Goal: Task Accomplishment & Management: Complete application form

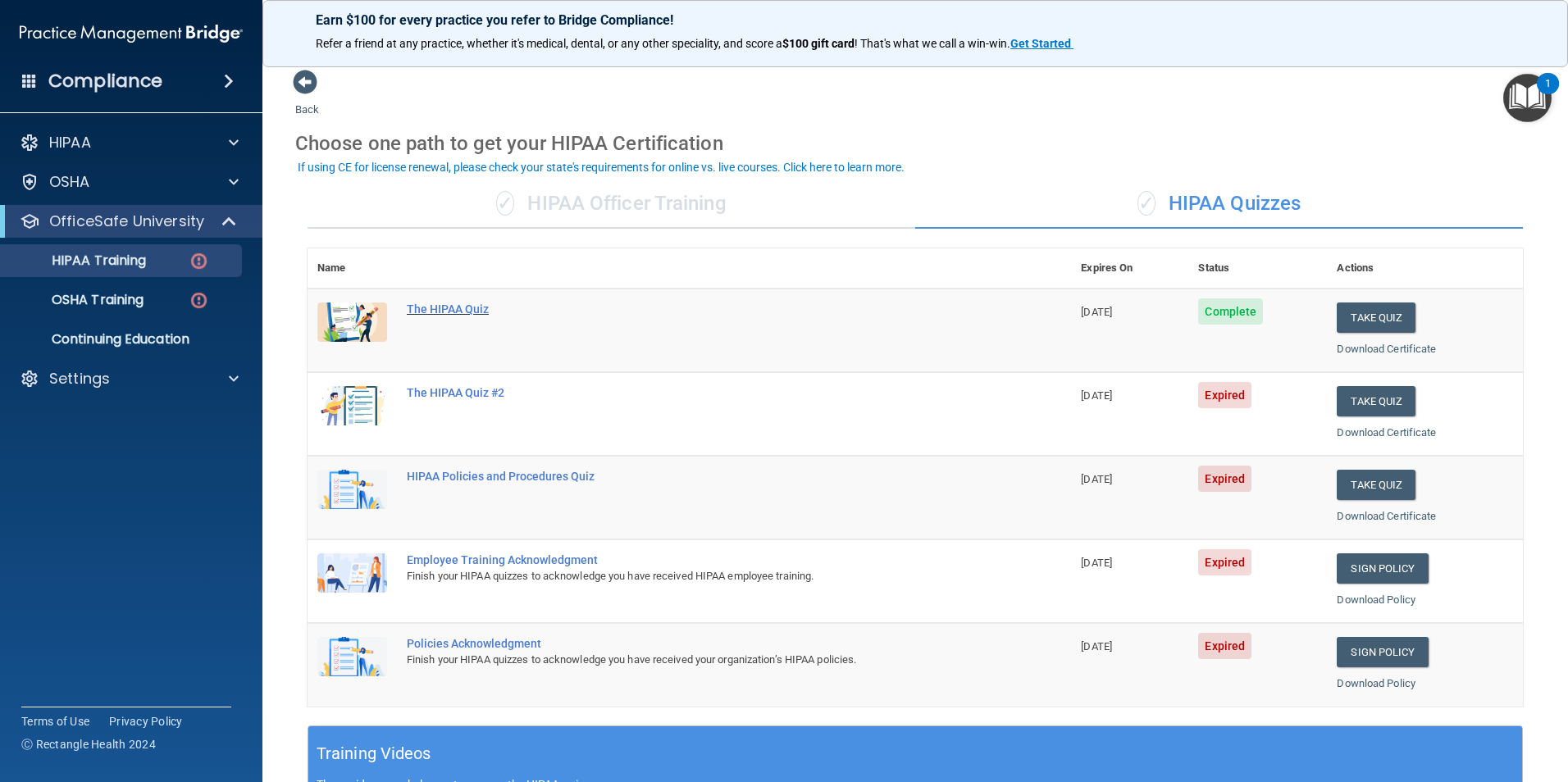
click at [424, 314] on div "The HIPAA Quiz" at bounding box center [698, 308] width 582 height 13
click at [108, 271] on link "HIPAA Training" at bounding box center [113, 260] width 259 height 32
click at [1378, 353] on link "Download Certificate" at bounding box center [1387, 348] width 99 height 12
click at [1361, 403] on button "Take Quiz" at bounding box center [1377, 401] width 79 height 31
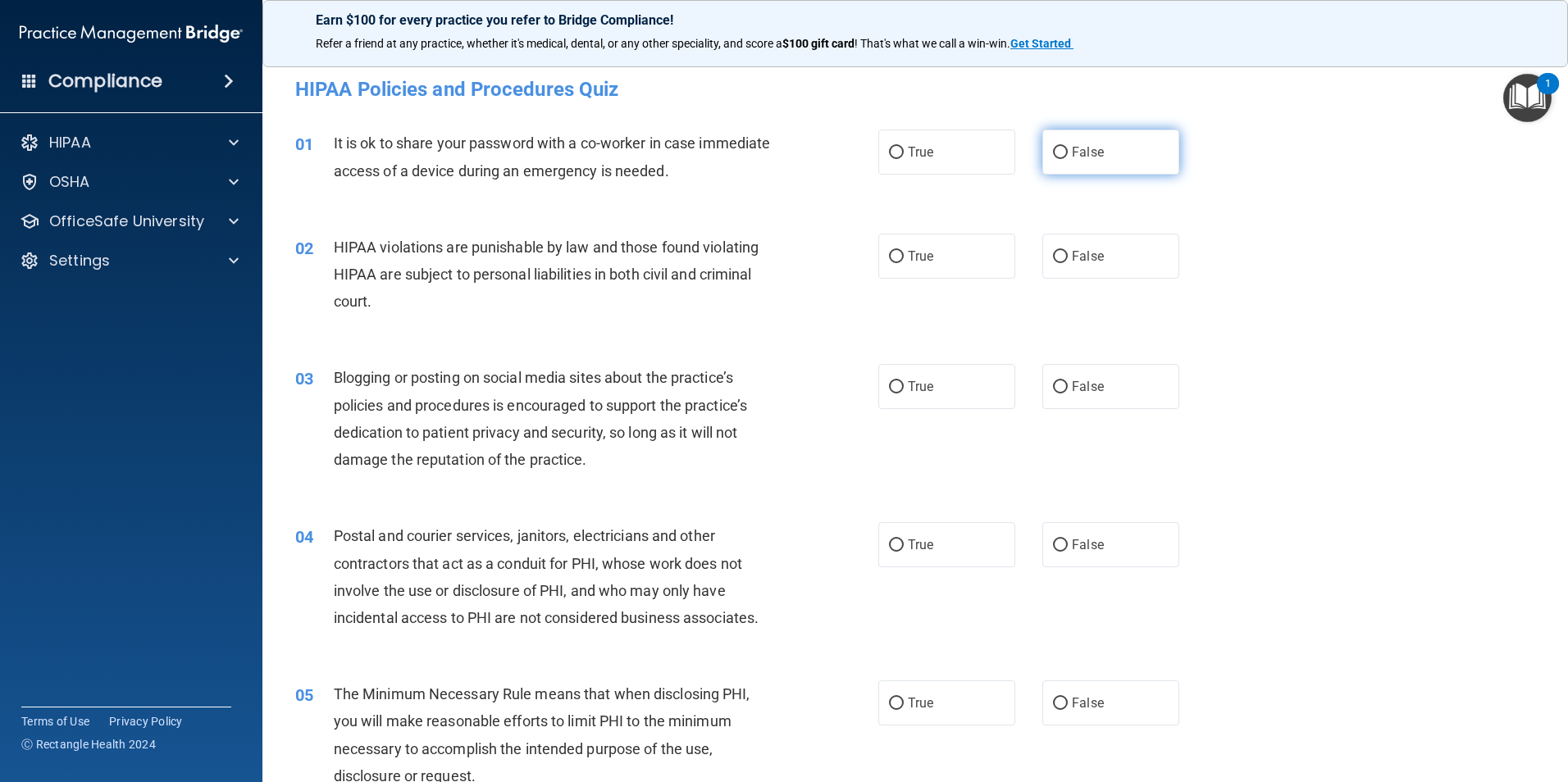
click at [1054, 150] on input "False" at bounding box center [1060, 153] width 15 height 12
radio input "true"
click at [889, 254] on input "True" at bounding box center [896, 257] width 15 height 12
radio input "true"
click at [1056, 400] on label "False" at bounding box center [1111, 386] width 137 height 45
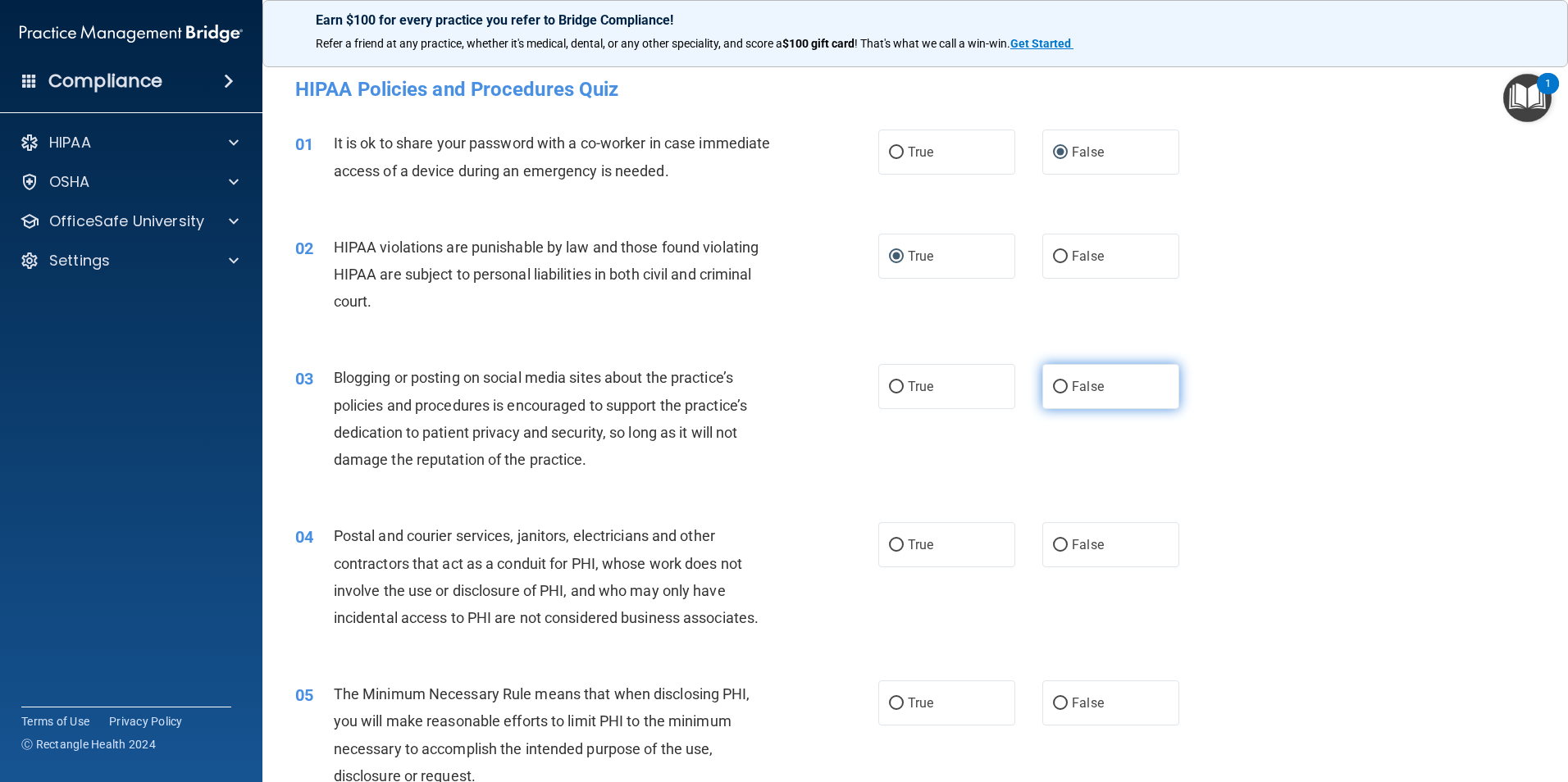
click at [1056, 394] on input "False" at bounding box center [1060, 388] width 15 height 12
radio input "true"
drag, startPoint x: 888, startPoint y: 540, endPoint x: 887, endPoint y: 557, distance: 17.0
click at [889, 540] on input "True" at bounding box center [896, 546] width 15 height 12
radio input "true"
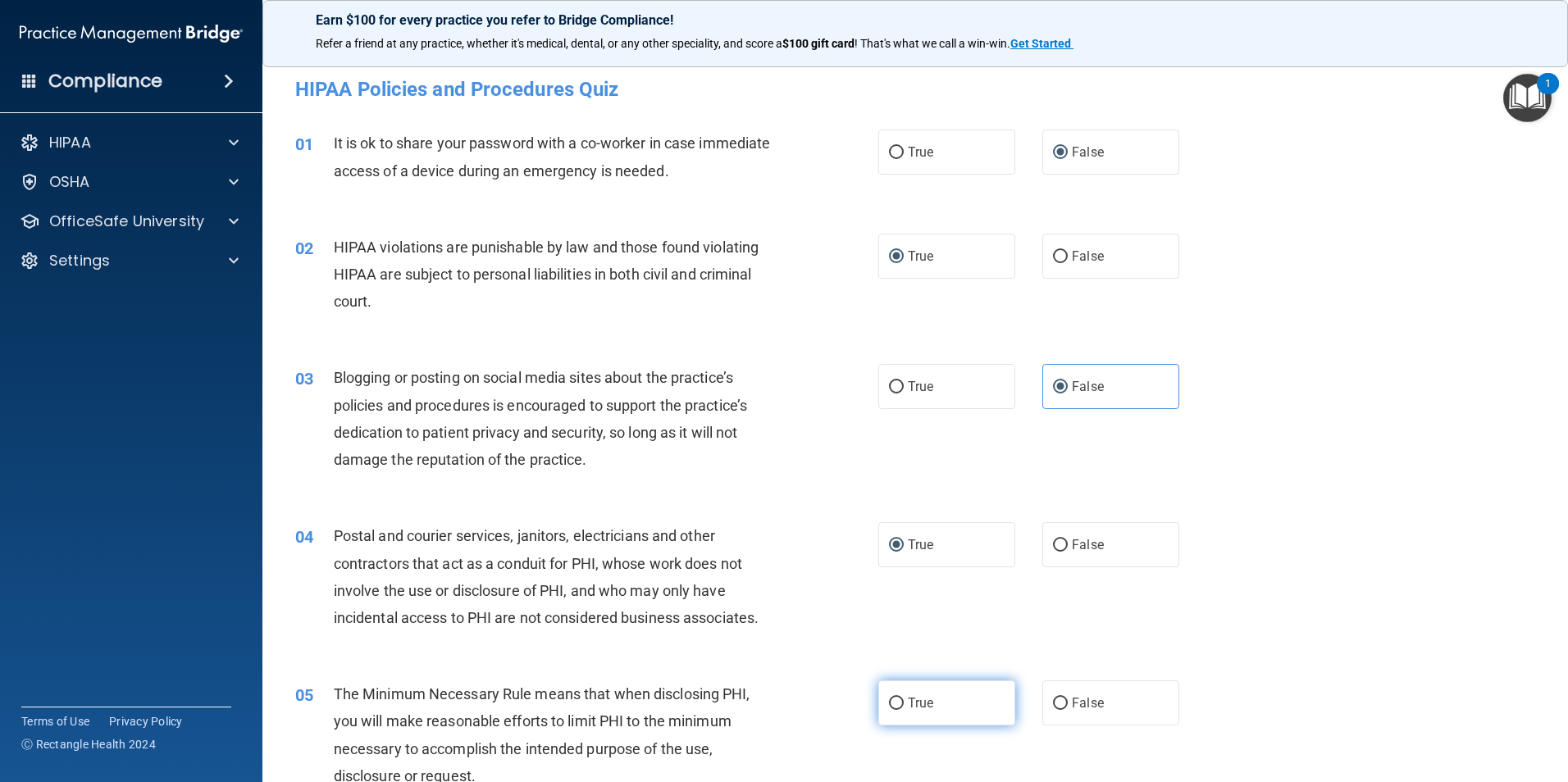
click at [893, 703] on input "True" at bounding box center [896, 703] width 15 height 12
radio input "true"
click at [1054, 545] on input "False" at bounding box center [1060, 546] width 15 height 12
radio input "true"
drag, startPoint x: 888, startPoint y: 549, endPoint x: 1068, endPoint y: 547, distance: 180.0
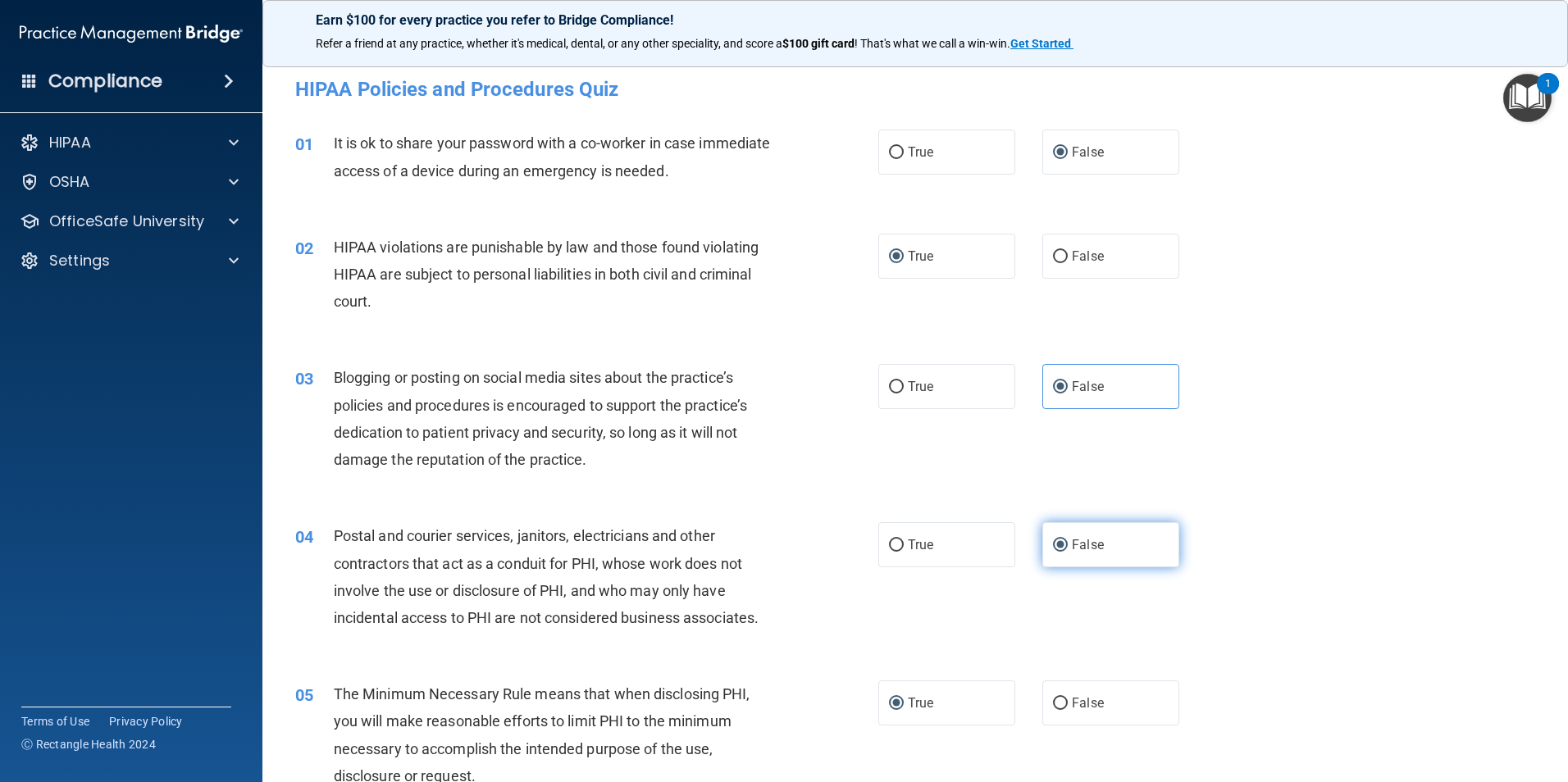
click at [889, 548] on input "True" at bounding box center [896, 546] width 15 height 12
radio input "true"
radio input "false"
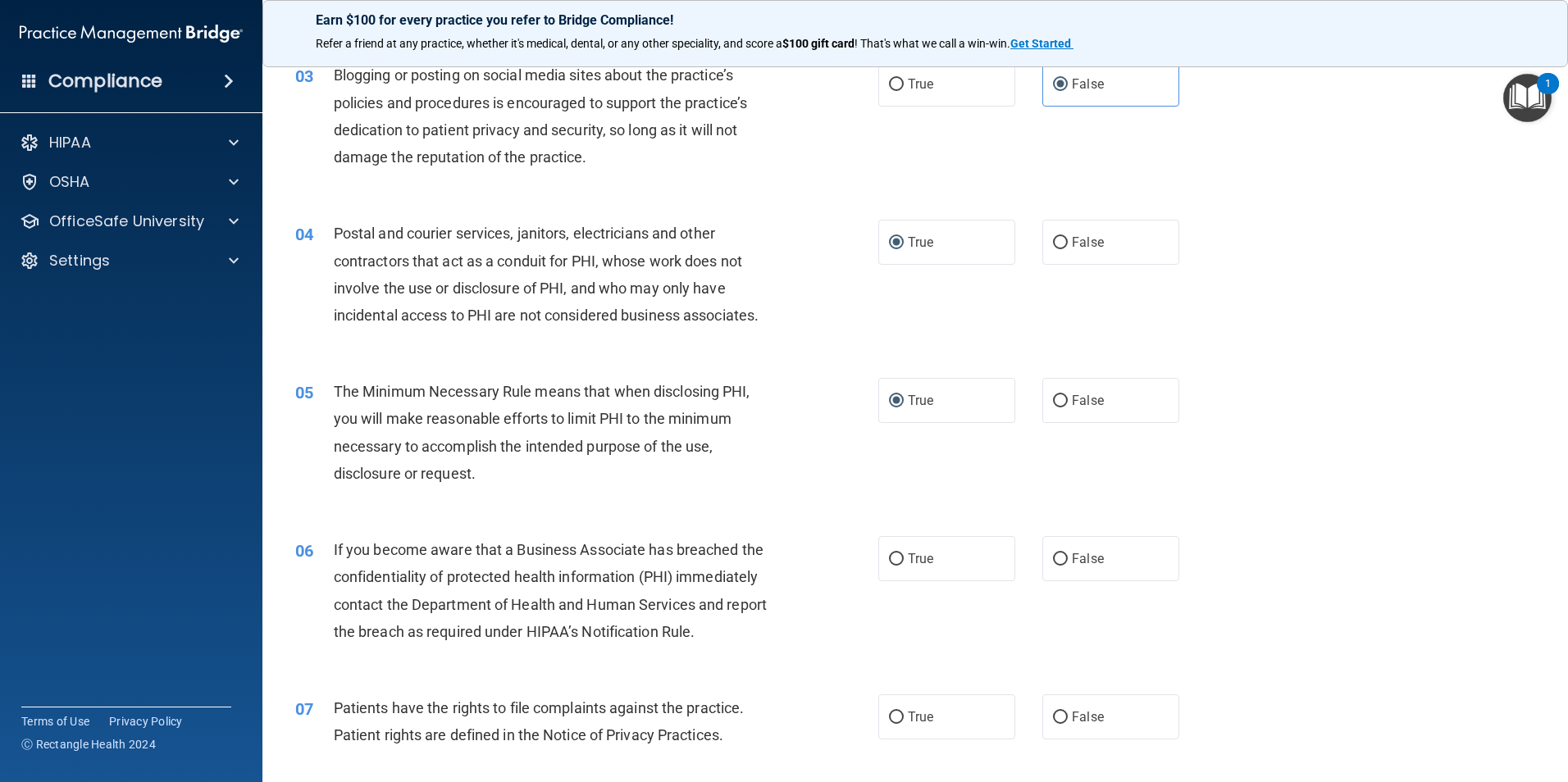
scroll to position [410, 0]
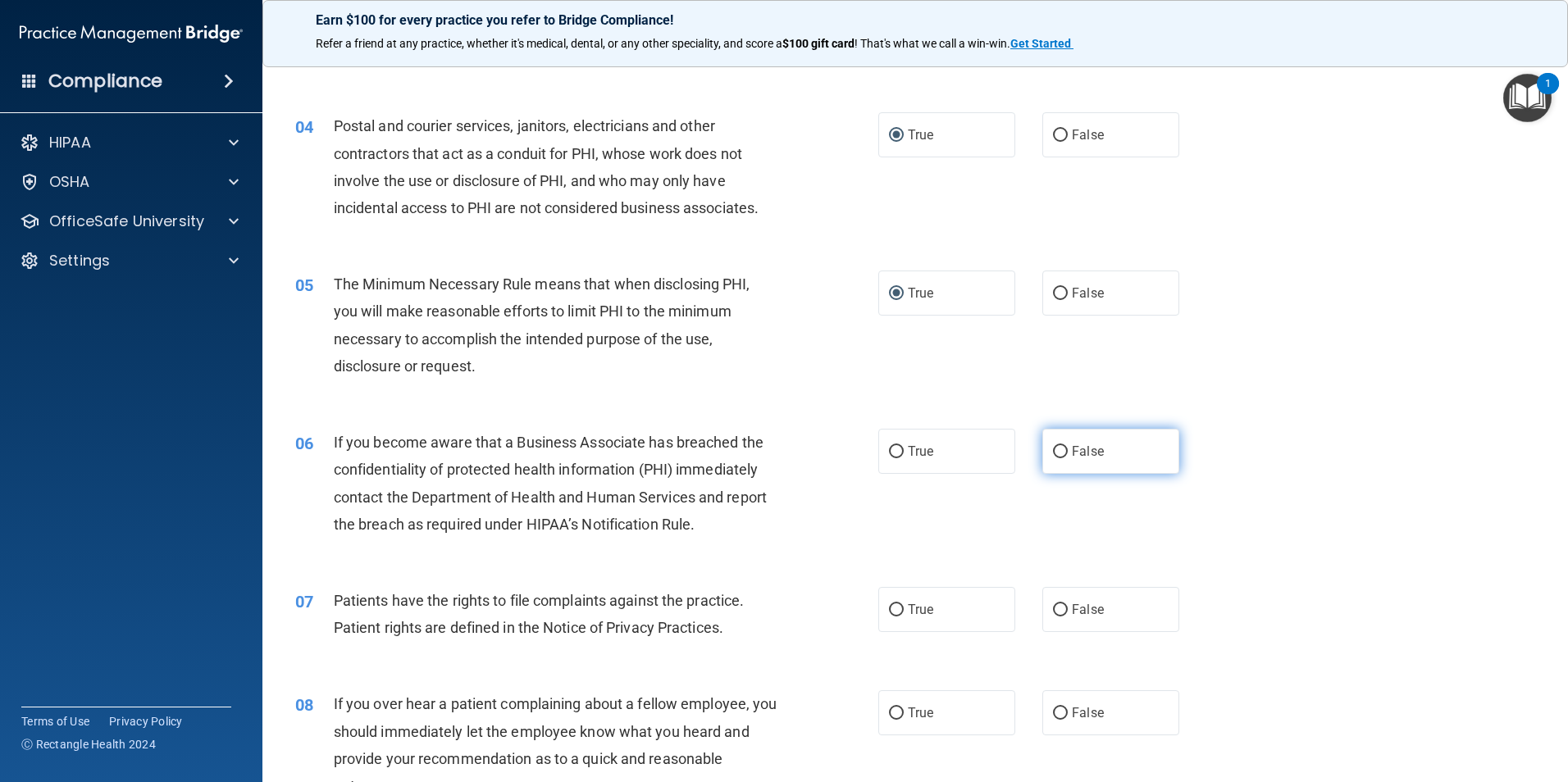
click at [1056, 435] on label "False" at bounding box center [1111, 451] width 137 height 45
click at [1056, 446] on input "False" at bounding box center [1060, 452] width 15 height 12
radio input "true"
click at [889, 613] on input "True" at bounding box center [896, 610] width 15 height 12
radio input "true"
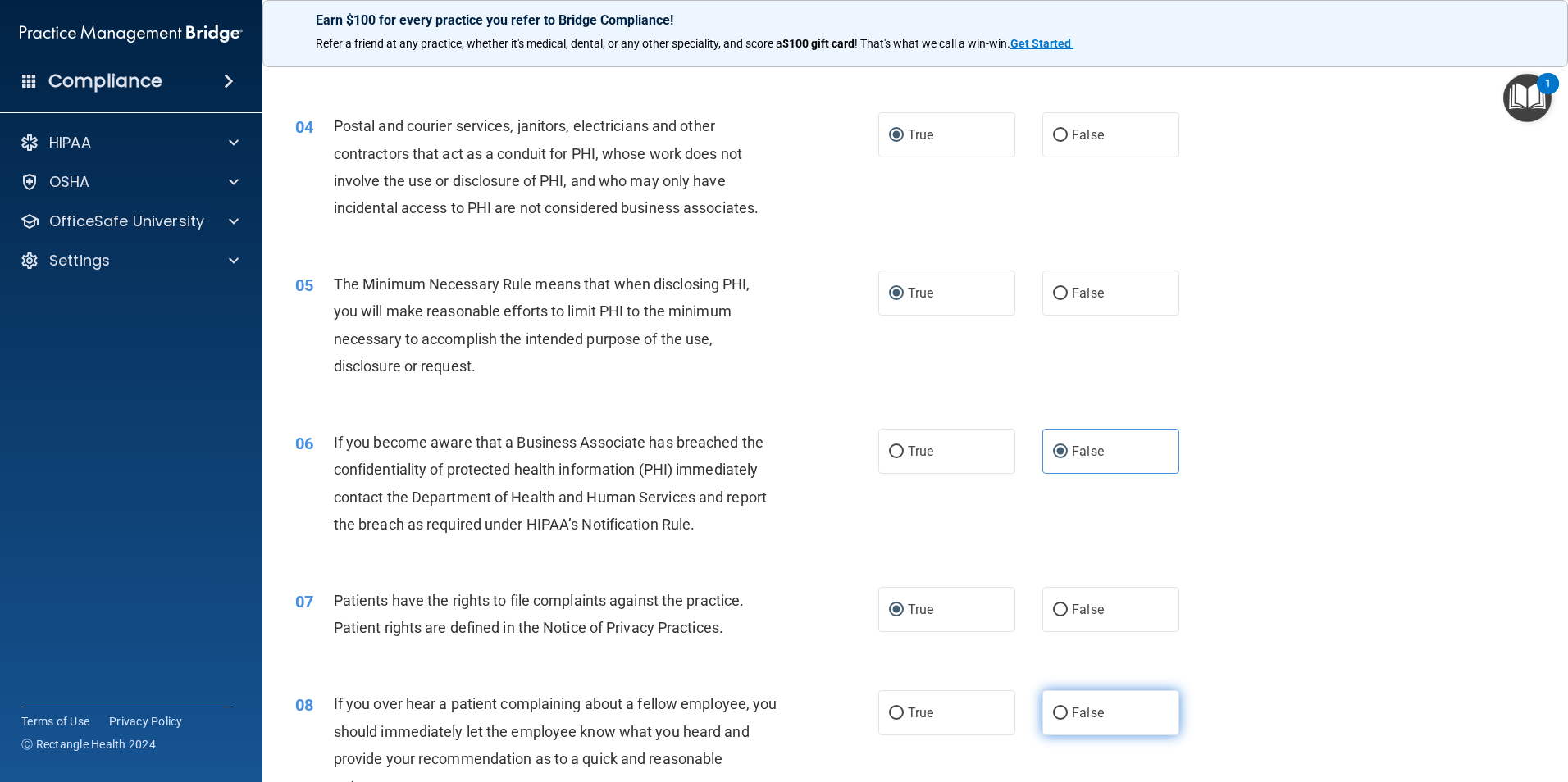
click at [1056, 715] on input "False" at bounding box center [1060, 714] width 15 height 12
radio input "true"
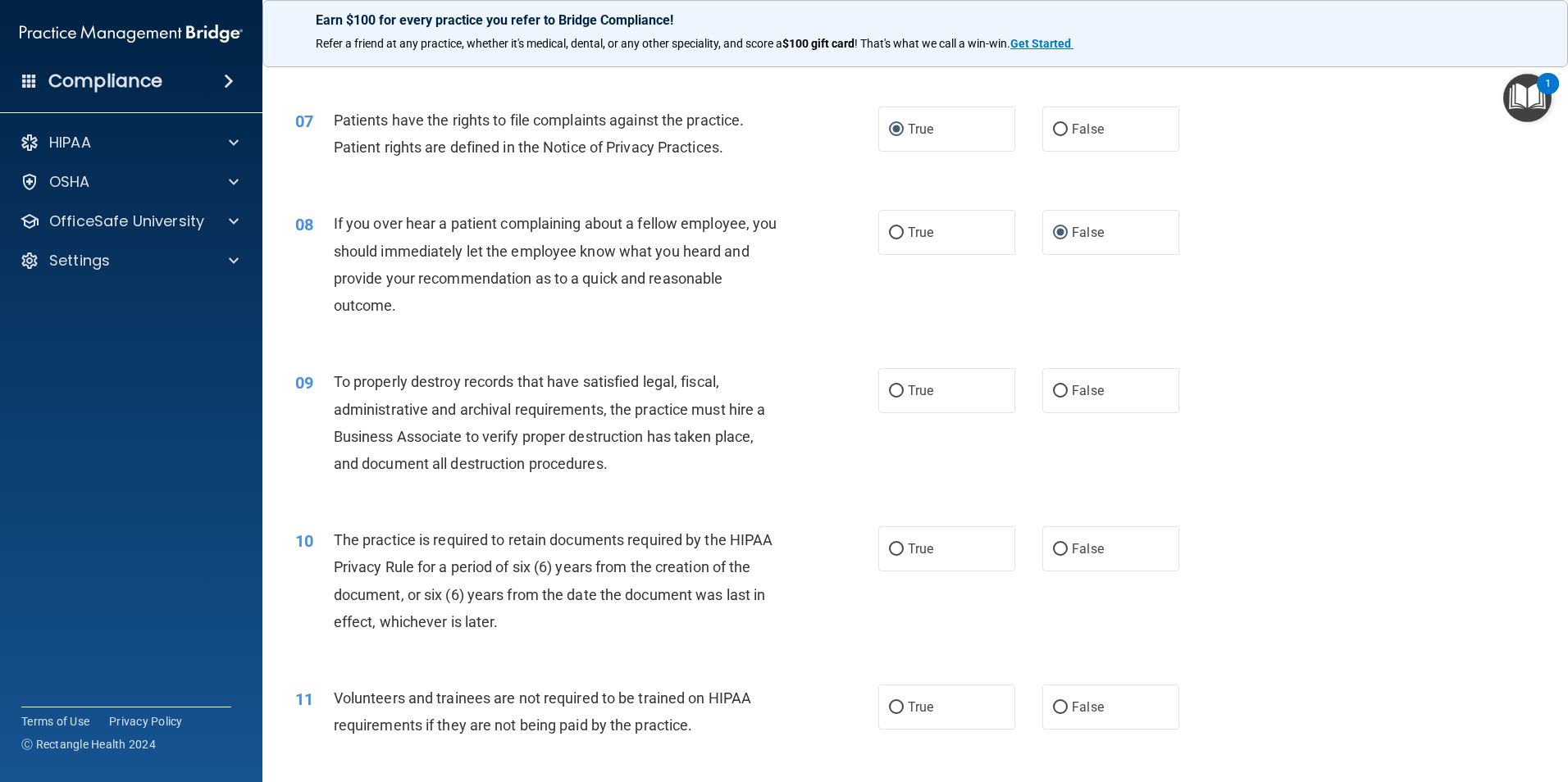
scroll to position [902, 0]
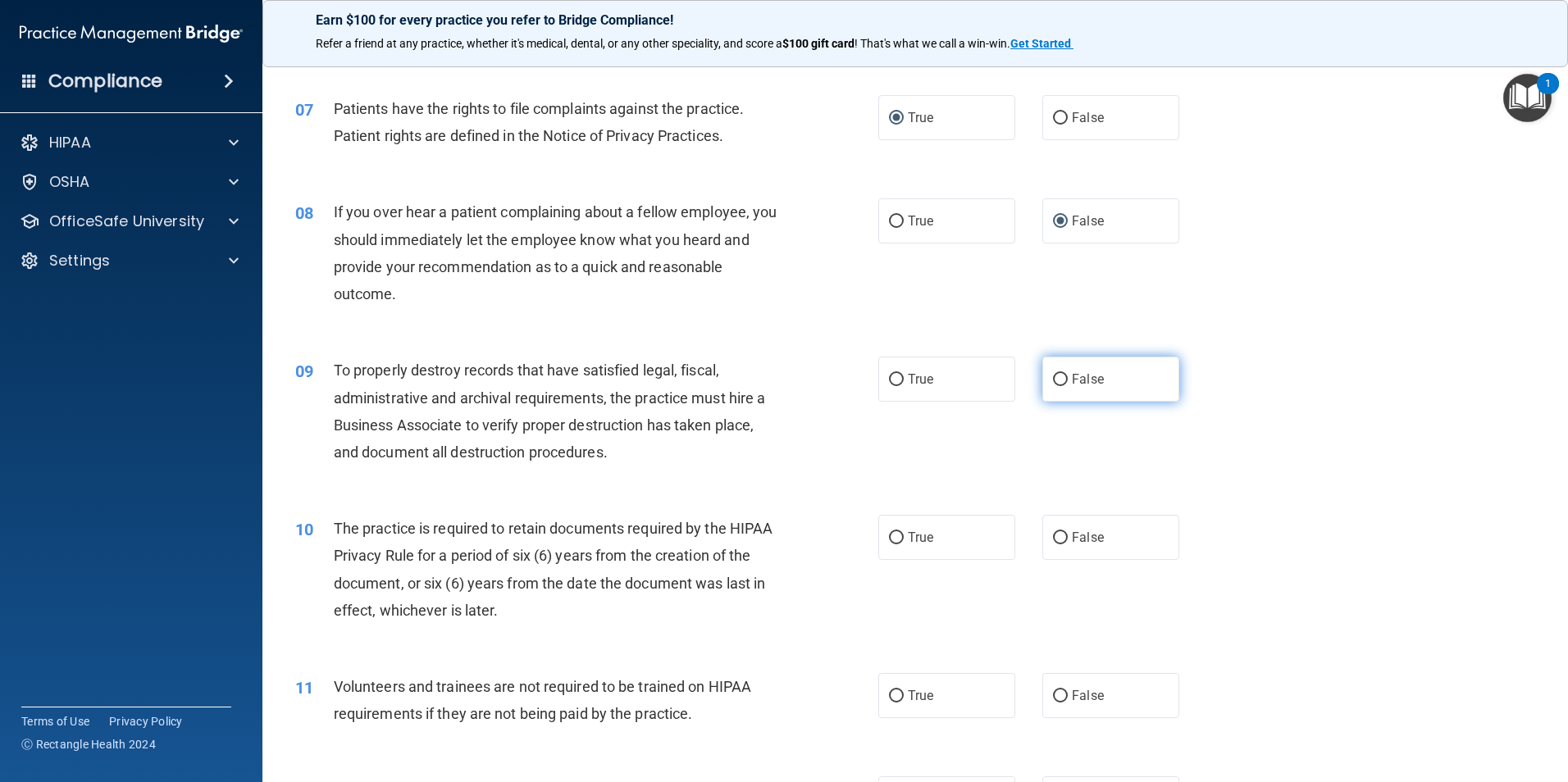
click at [1056, 382] on input "False" at bounding box center [1060, 380] width 15 height 12
radio input "true"
drag, startPoint x: 886, startPoint y: 539, endPoint x: 1018, endPoint y: 528, distance: 132.5
click at [889, 538] on input "True" at bounding box center [896, 538] width 15 height 12
radio input "true"
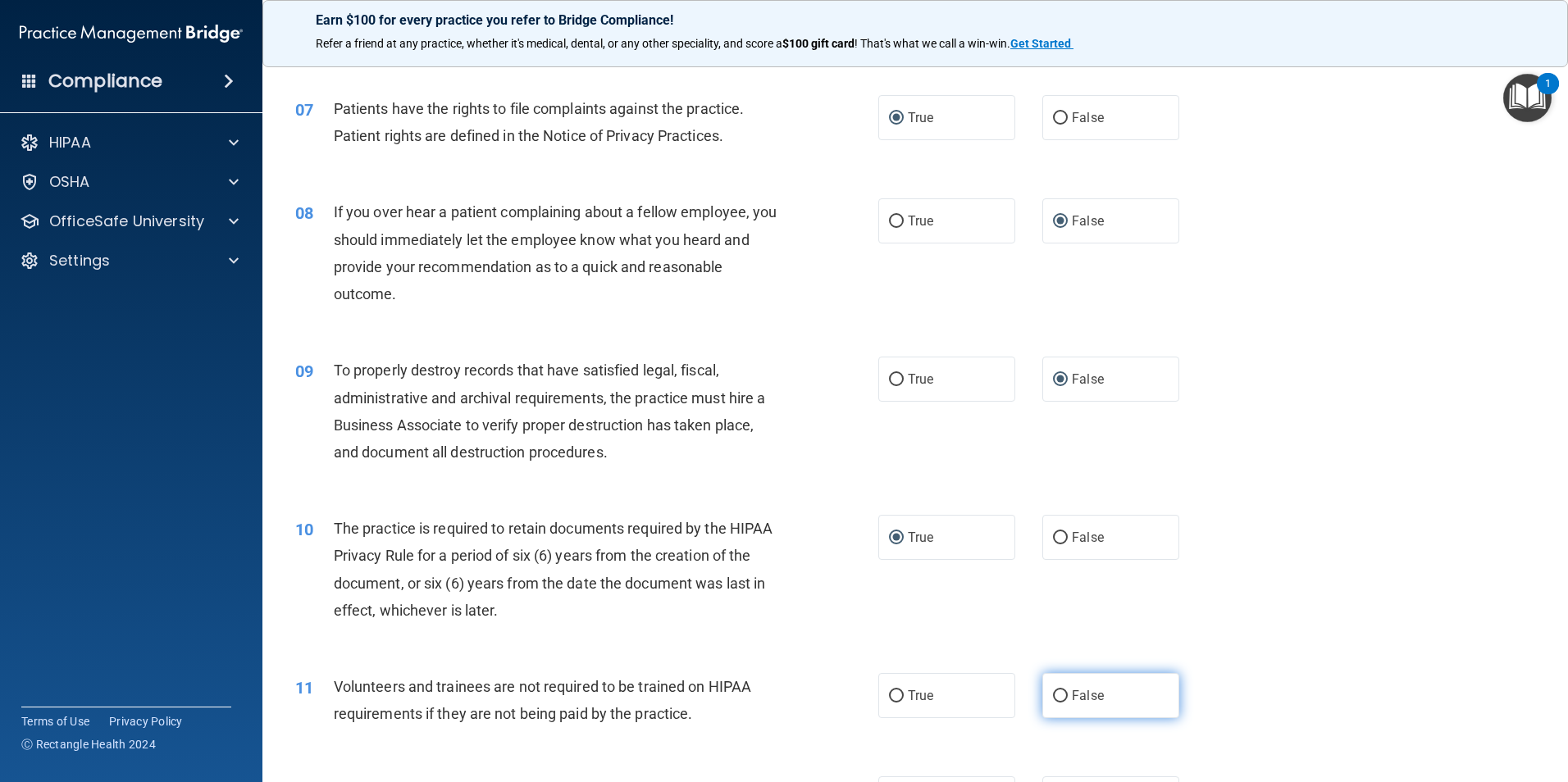
click at [1053, 684] on label "False" at bounding box center [1111, 696] width 137 height 45
click at [1053, 691] on input "False" at bounding box center [1060, 697] width 15 height 12
radio input "true"
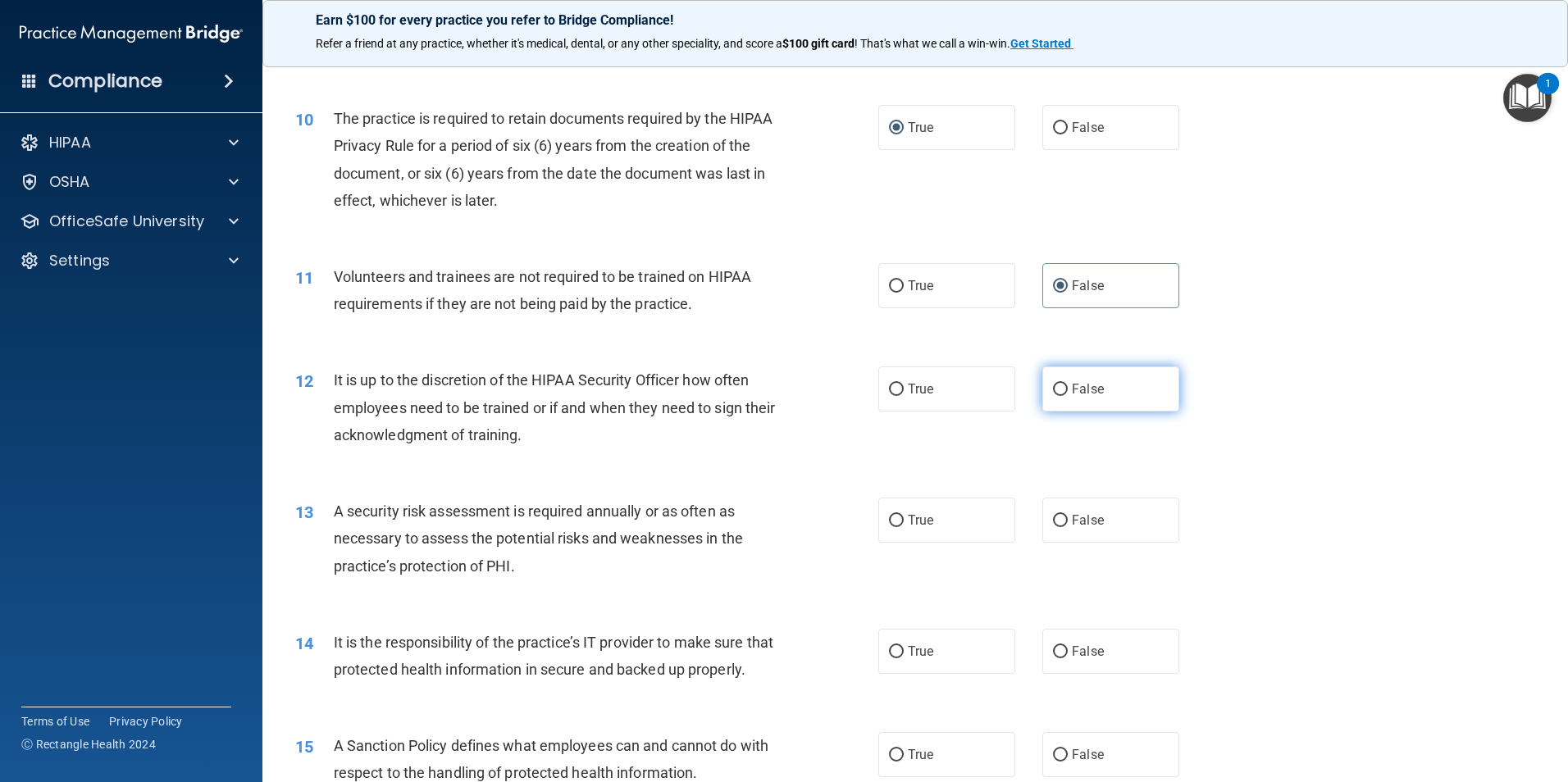
click at [1053, 393] on input "False" at bounding box center [1060, 389] width 15 height 12
radio input "true"
click at [890, 516] on input "True" at bounding box center [896, 521] width 15 height 12
radio input "true"
click at [1056, 516] on input "False" at bounding box center [1060, 521] width 15 height 12
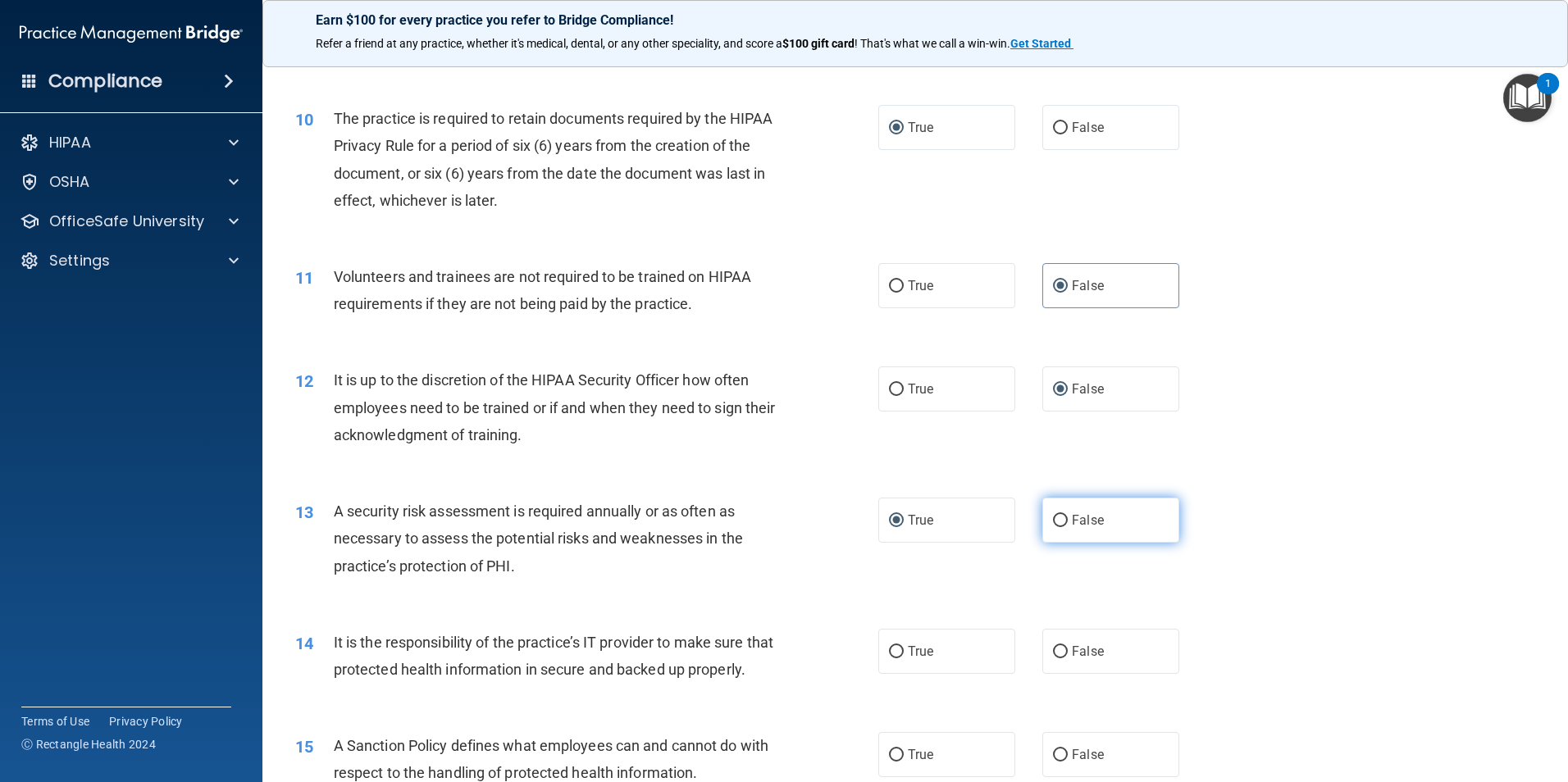
radio input "true"
click at [889, 520] on input "True" at bounding box center [896, 521] width 15 height 12
radio input "true"
radio input "false"
click at [1053, 650] on input "False" at bounding box center [1060, 652] width 15 height 12
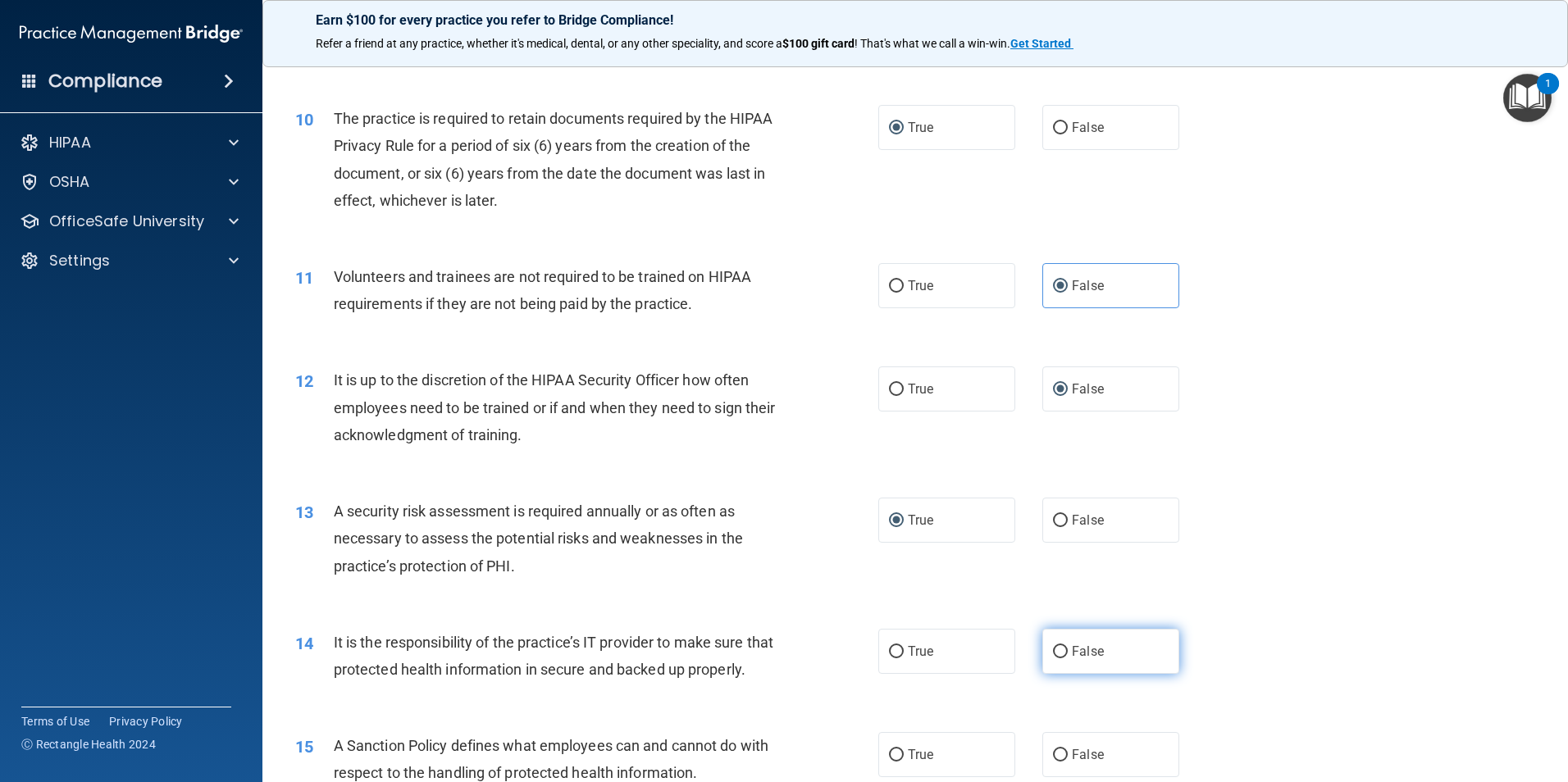
radio input "true"
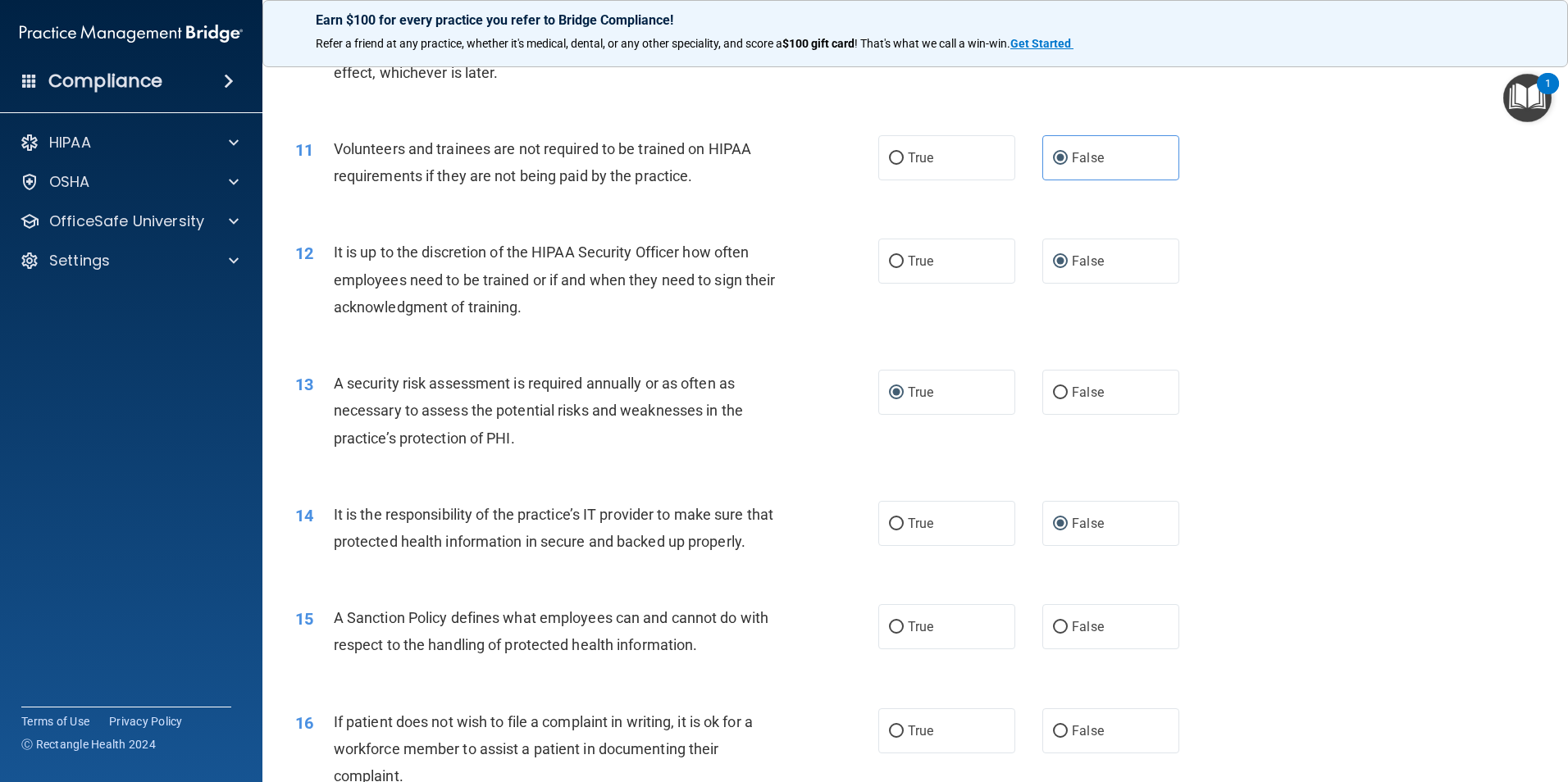
scroll to position [1804, 0]
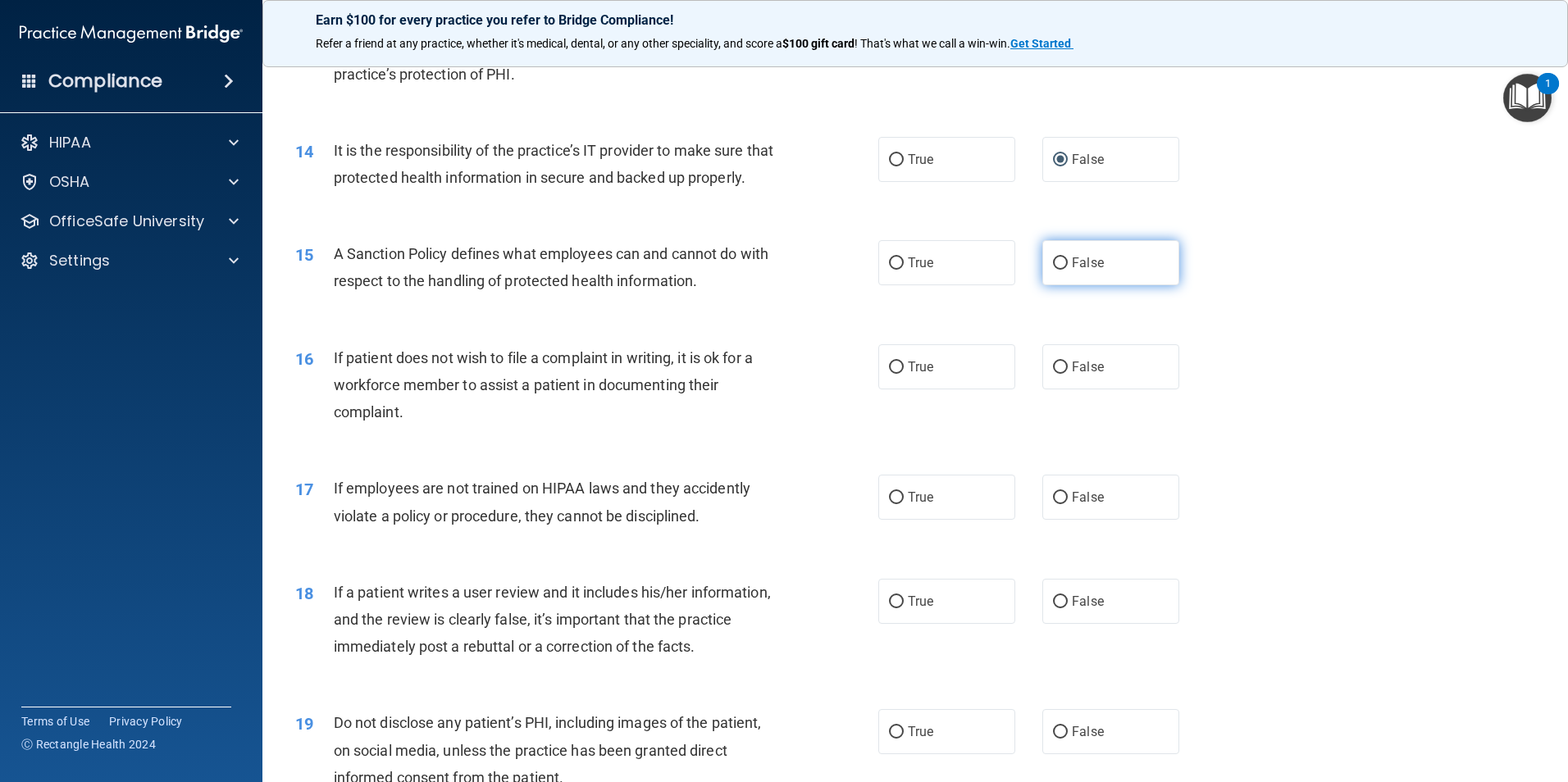
click at [1043, 285] on label "False" at bounding box center [1111, 262] width 137 height 45
click at [1053, 270] on input "False" at bounding box center [1060, 264] width 15 height 12
radio input "true"
drag, startPoint x: 886, startPoint y: 392, endPoint x: 904, endPoint y: 398, distance: 19.0
click at [889, 374] on input "True" at bounding box center [896, 368] width 15 height 12
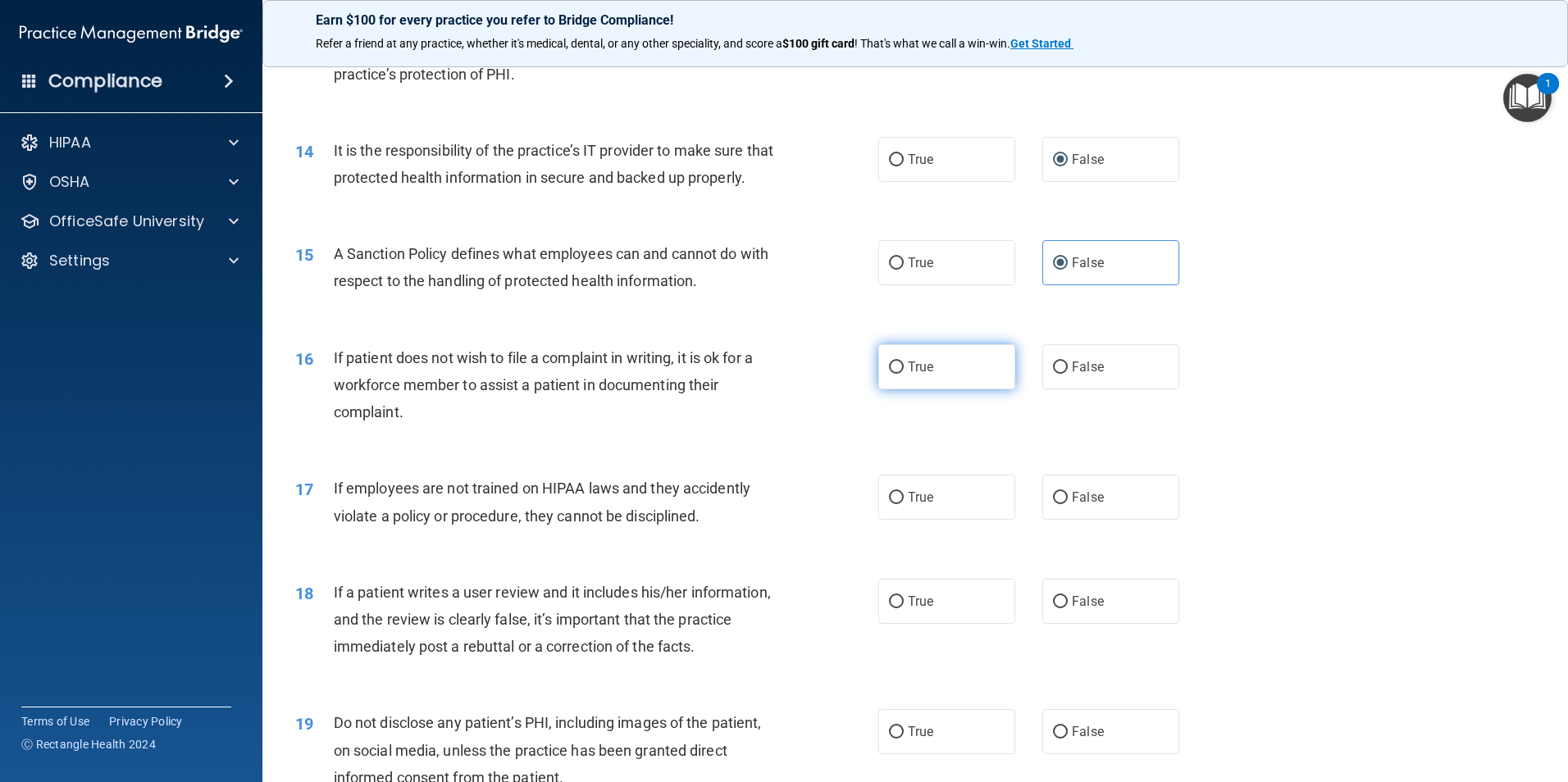
radio input "true"
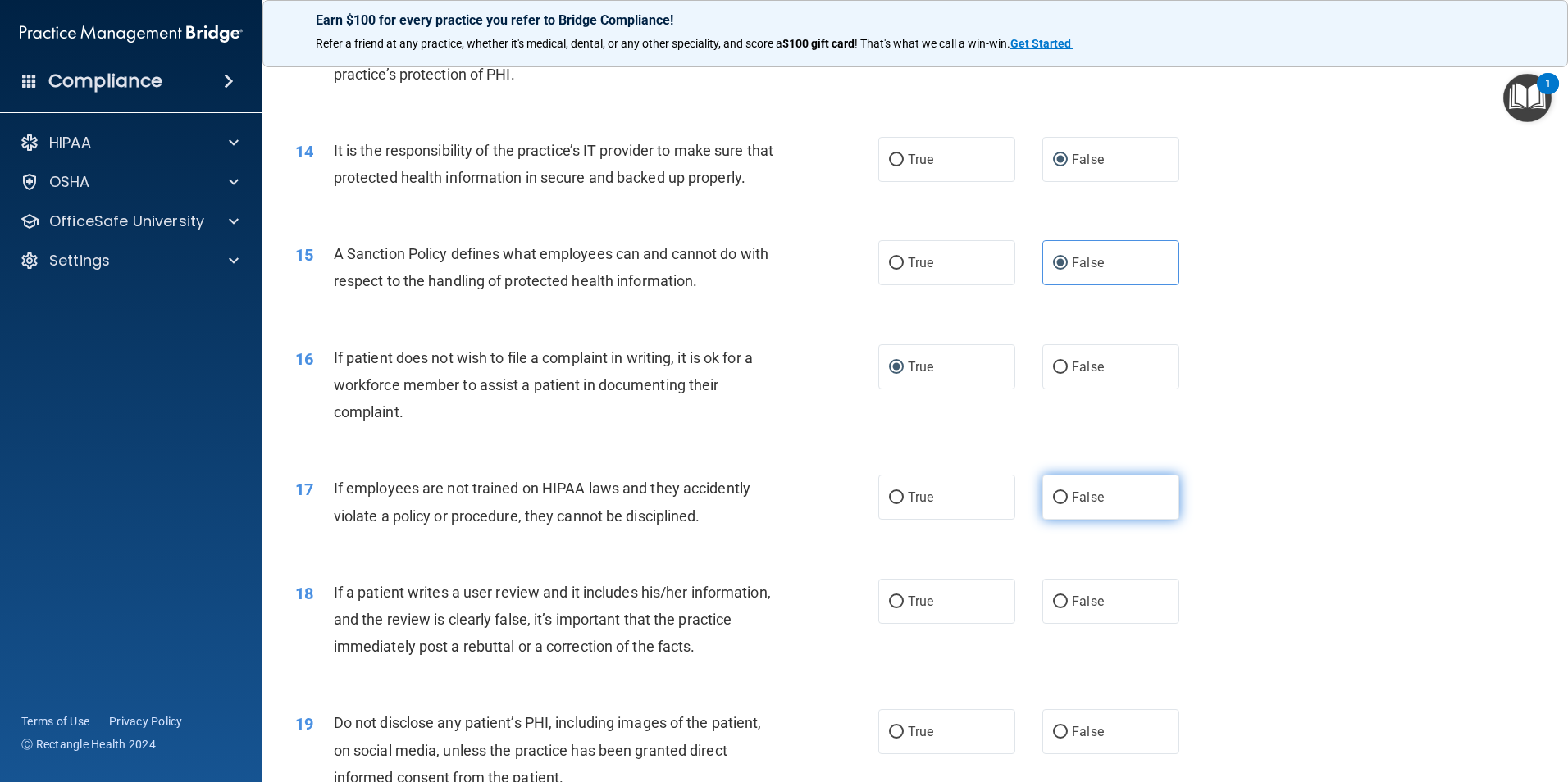
click at [1054, 505] on input "False" at bounding box center [1060, 498] width 15 height 12
radio input "true"
click at [1053, 609] on input "False" at bounding box center [1060, 602] width 15 height 12
radio input "true"
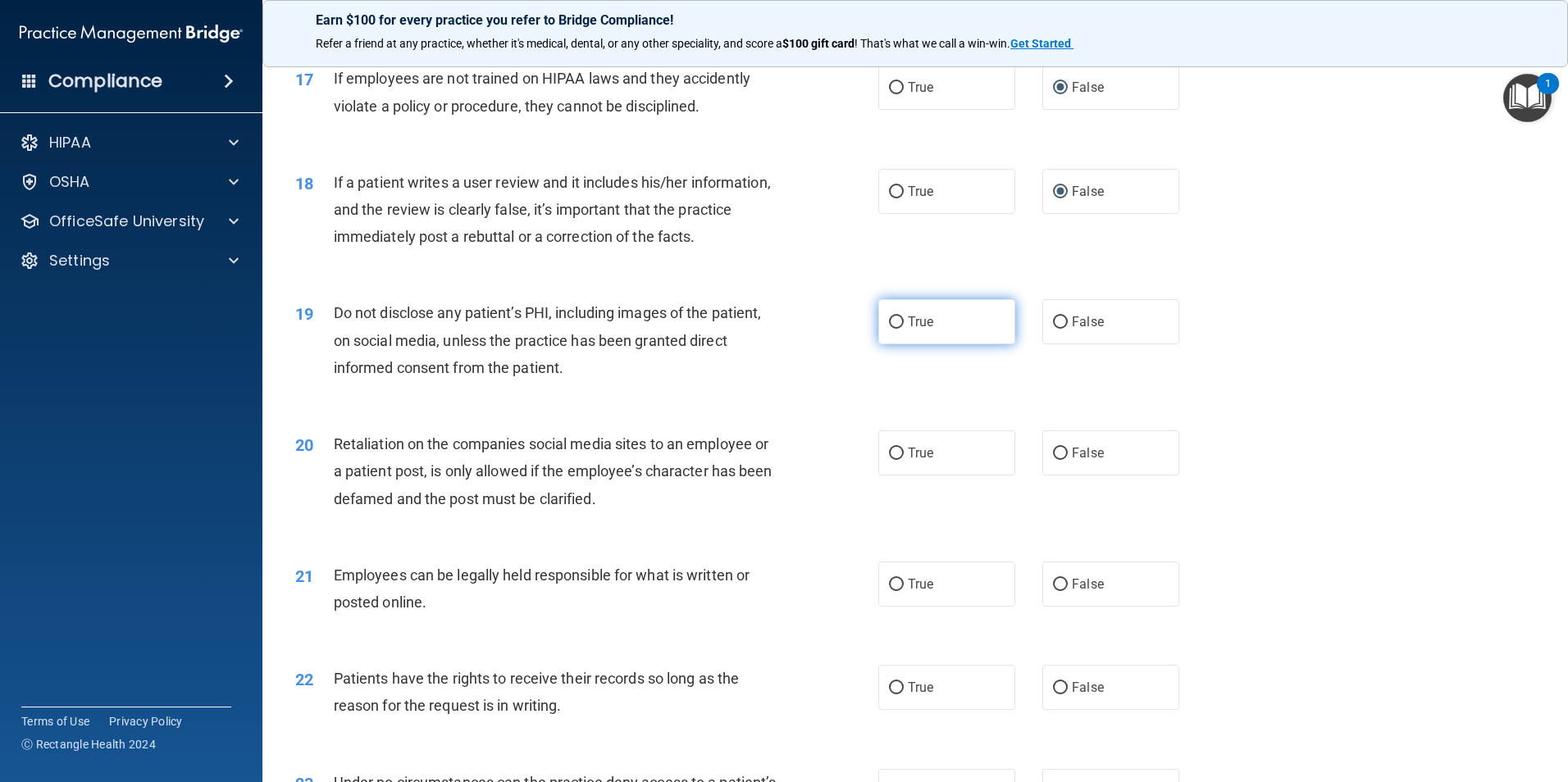
click at [895, 329] on input "True" at bounding box center [896, 323] width 15 height 12
radio input "true"
click at [1058, 460] on input "False" at bounding box center [1060, 453] width 15 height 12
radio input "true"
drag, startPoint x: 888, startPoint y: 611, endPoint x: 1090, endPoint y: 589, distance: 203.2
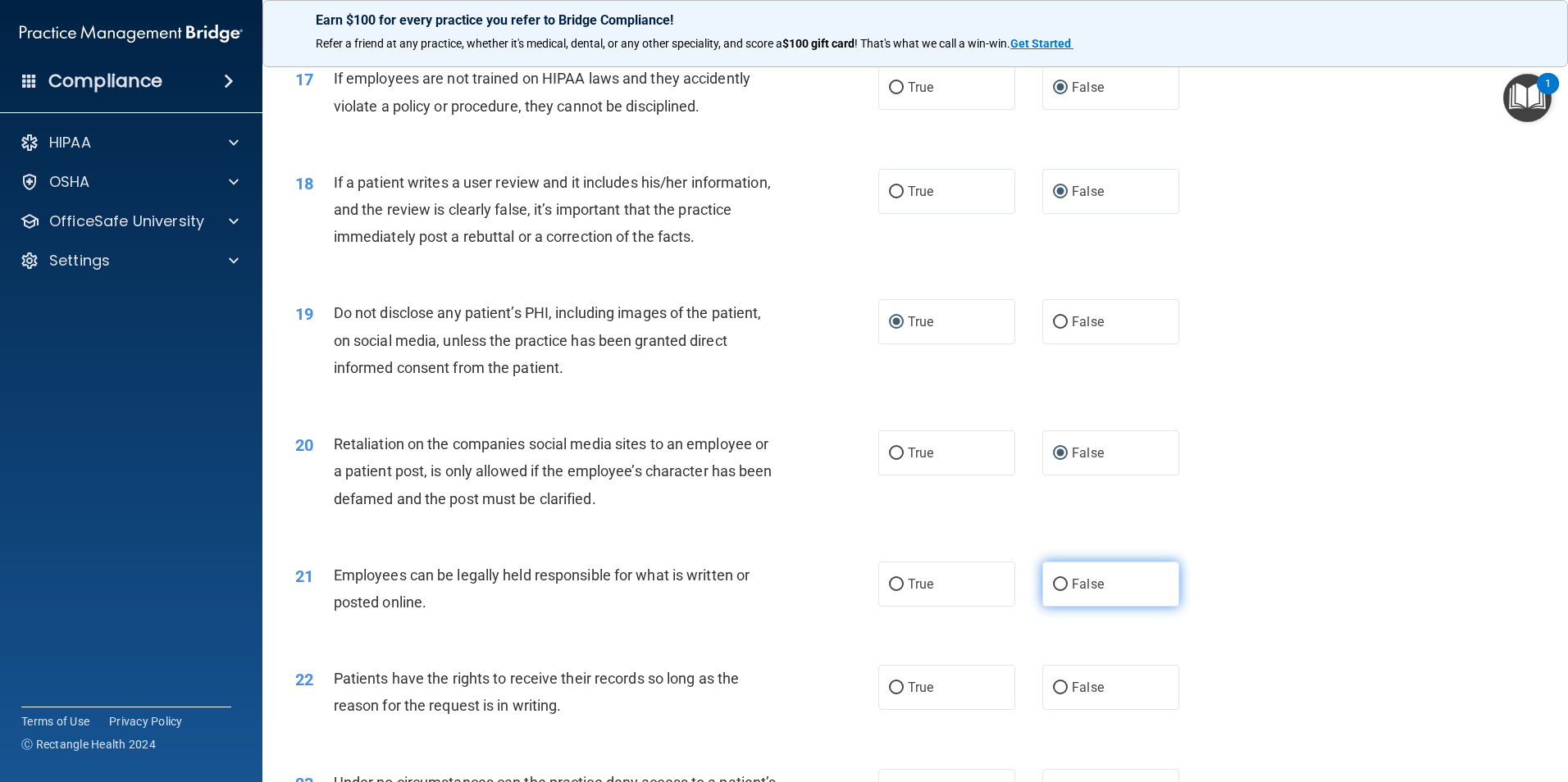
click at [891, 591] on input "True" at bounding box center [896, 585] width 15 height 12
radio input "true"
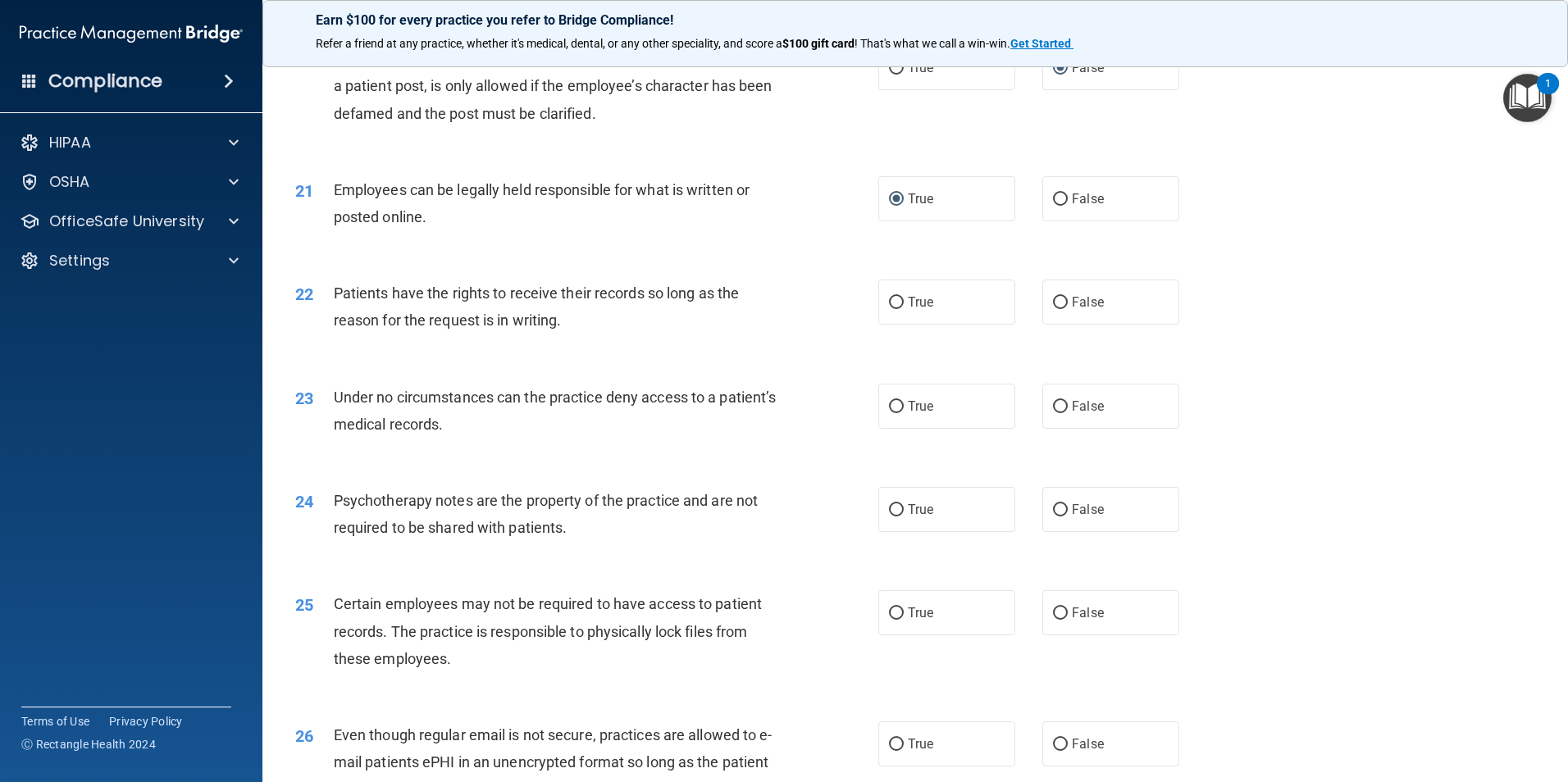
scroll to position [2623, 0]
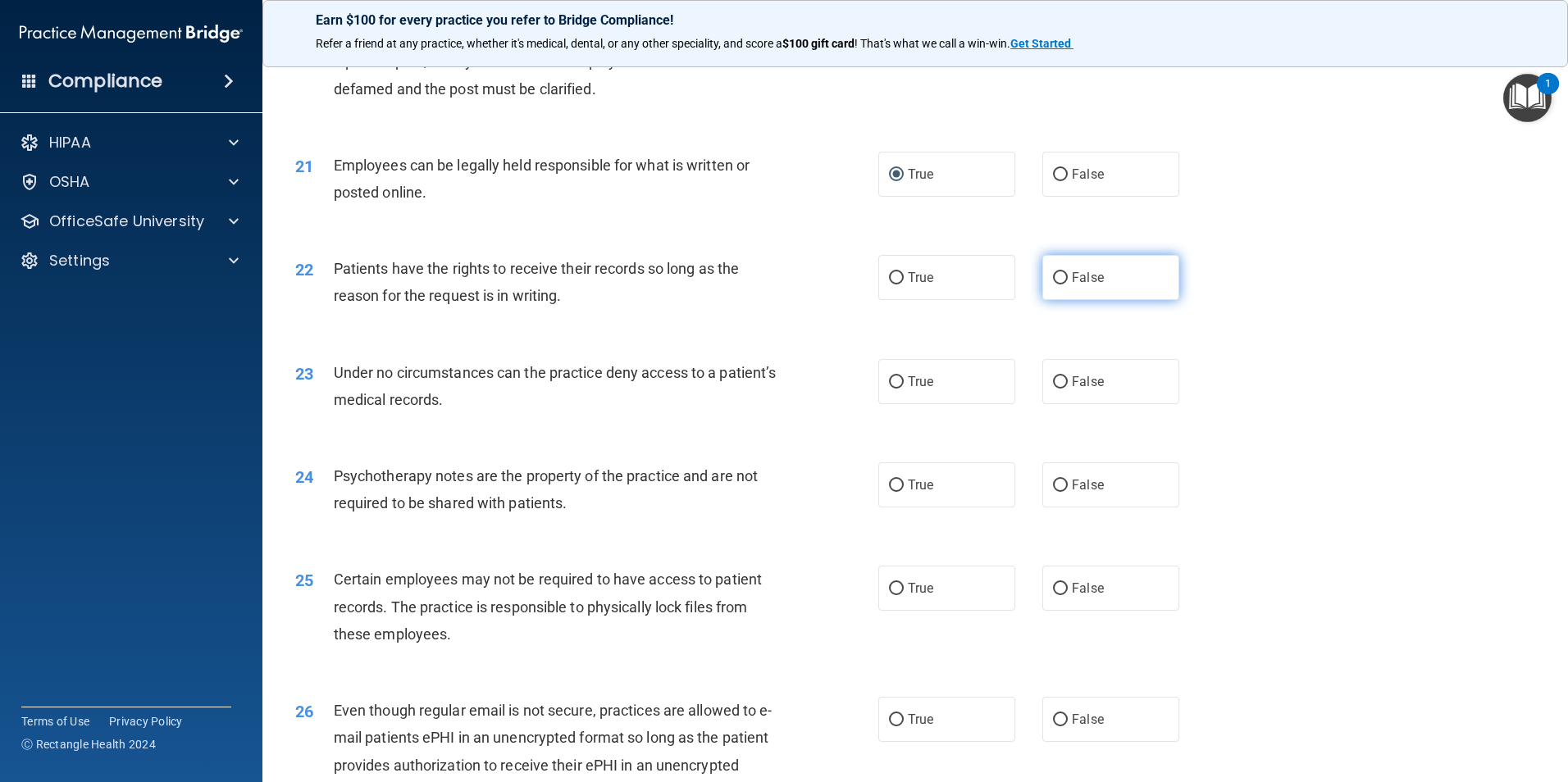
click at [1053, 284] on input "False" at bounding box center [1060, 278] width 15 height 12
radio input "true"
click at [1055, 388] on input "False" at bounding box center [1060, 382] width 15 height 12
radio input "true"
click at [889, 492] on input "True" at bounding box center [896, 486] width 15 height 12
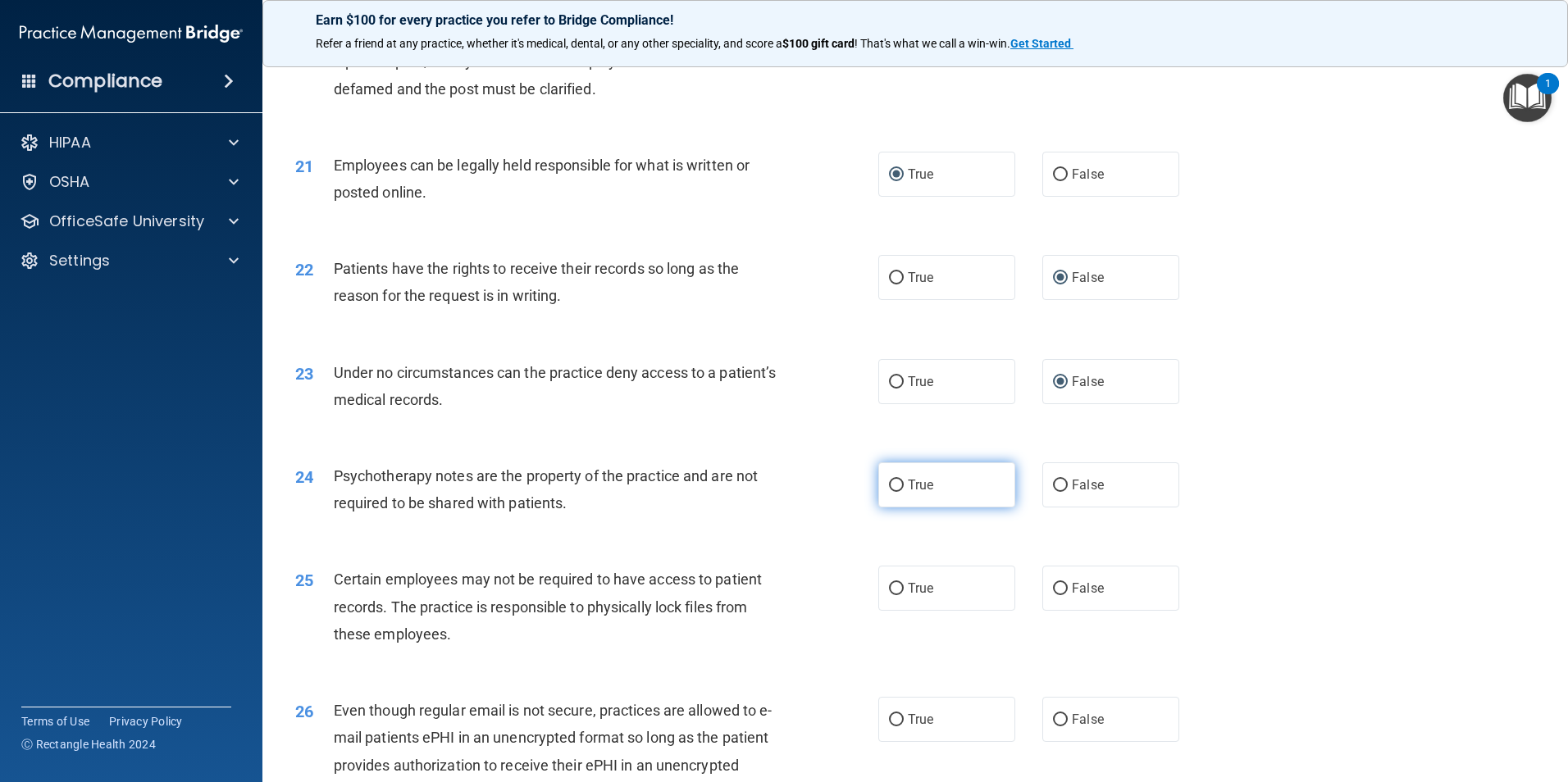
radio input "true"
click at [893, 595] on input "True" at bounding box center [896, 589] width 15 height 12
radio input "true"
click at [891, 727] on input "True" at bounding box center [896, 721] width 15 height 12
radio input "true"
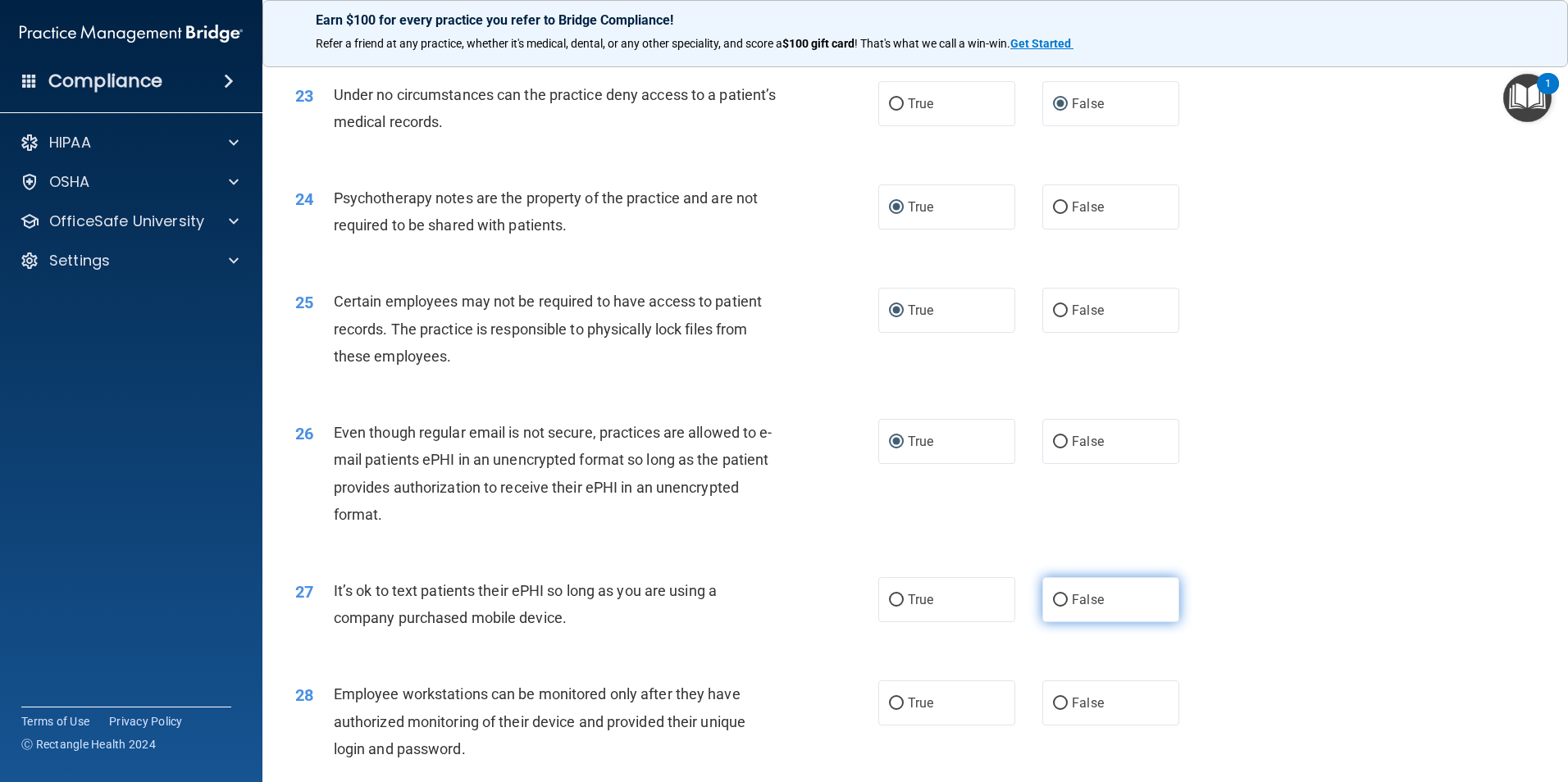
scroll to position [3198, 0]
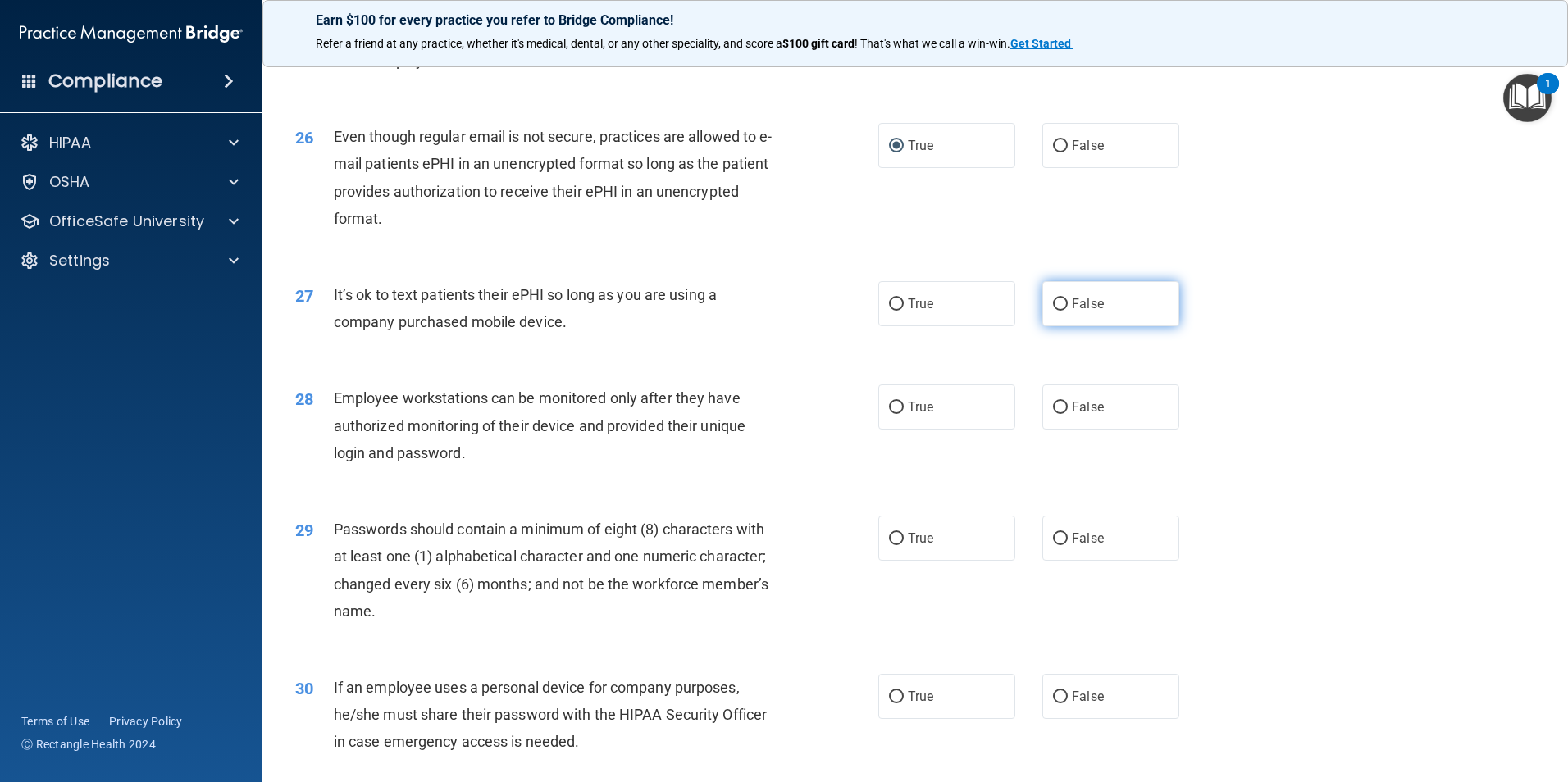
click at [1056, 322] on label "False" at bounding box center [1111, 303] width 137 height 45
click at [1056, 311] on input "False" at bounding box center [1060, 305] width 15 height 12
radio input "true"
click at [1054, 414] on input "False" at bounding box center [1060, 408] width 15 height 12
radio input "true"
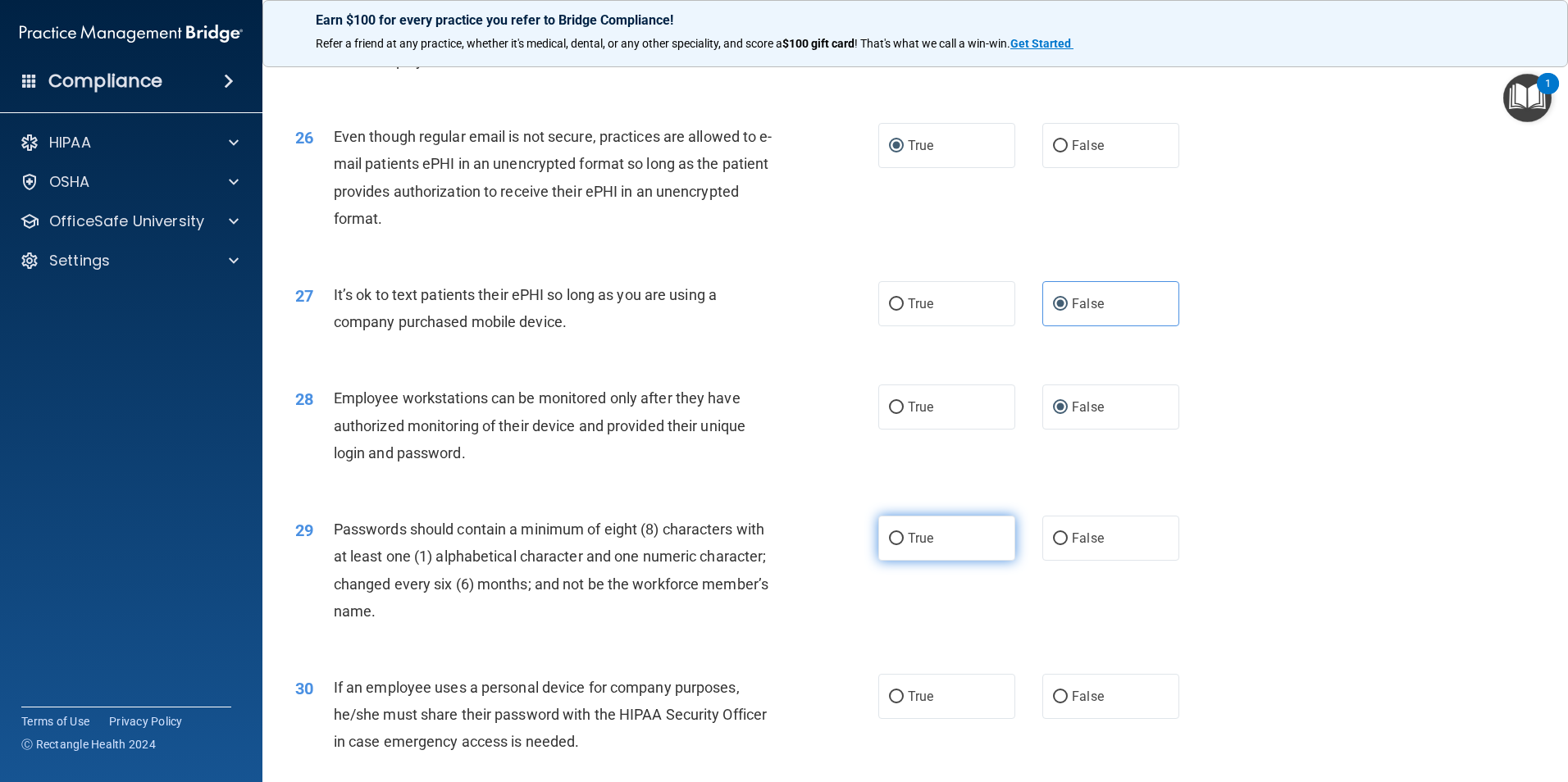
click at [889, 546] on input "True" at bounding box center [896, 539] width 15 height 12
radio input "true"
click at [1057, 703] on input "False" at bounding box center [1060, 697] width 15 height 12
radio input "true"
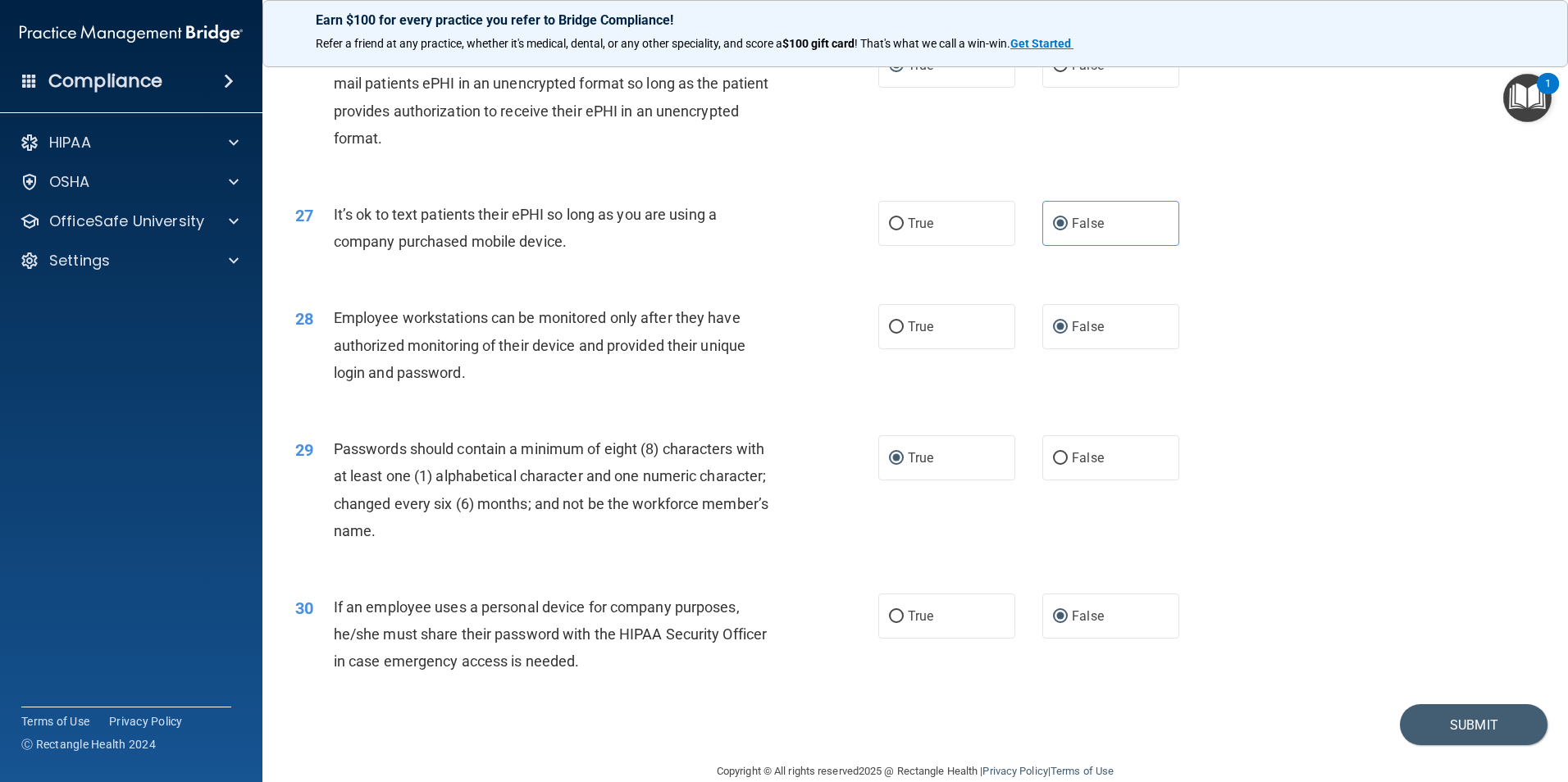
scroll to position [3334, 0]
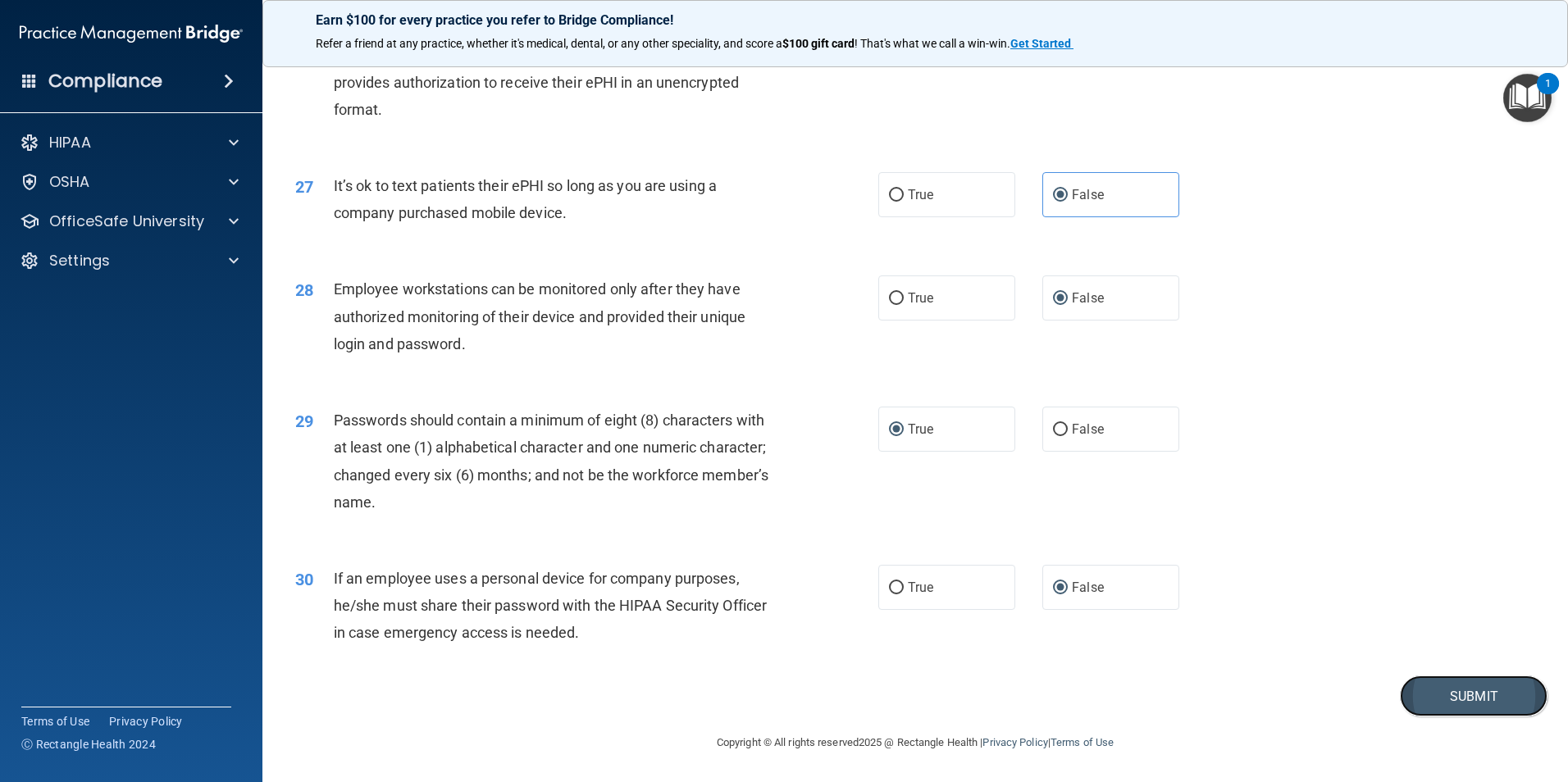
click at [1453, 699] on button "Submit" at bounding box center [1473, 696] width 148 height 42
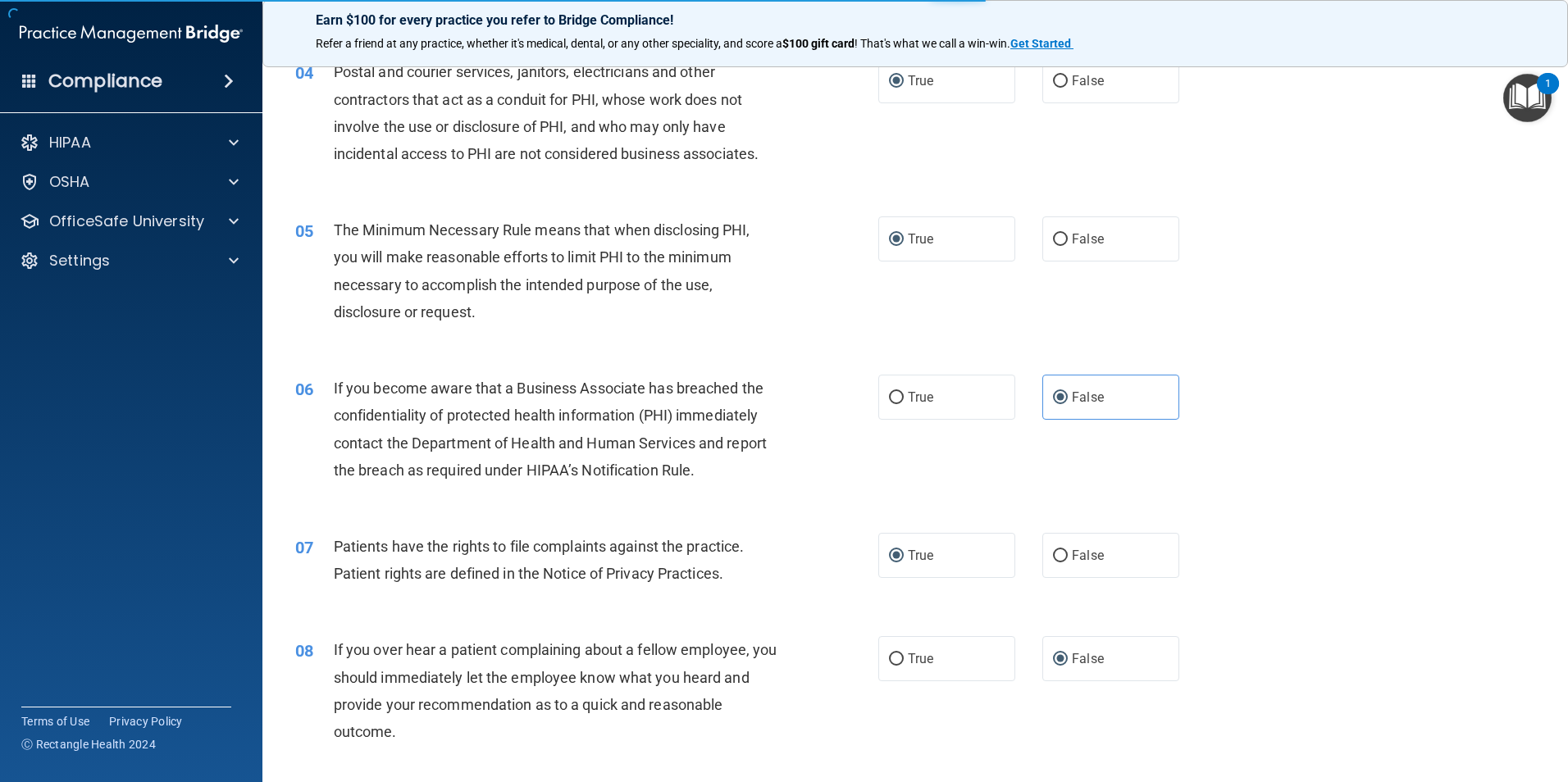
scroll to position [0, 0]
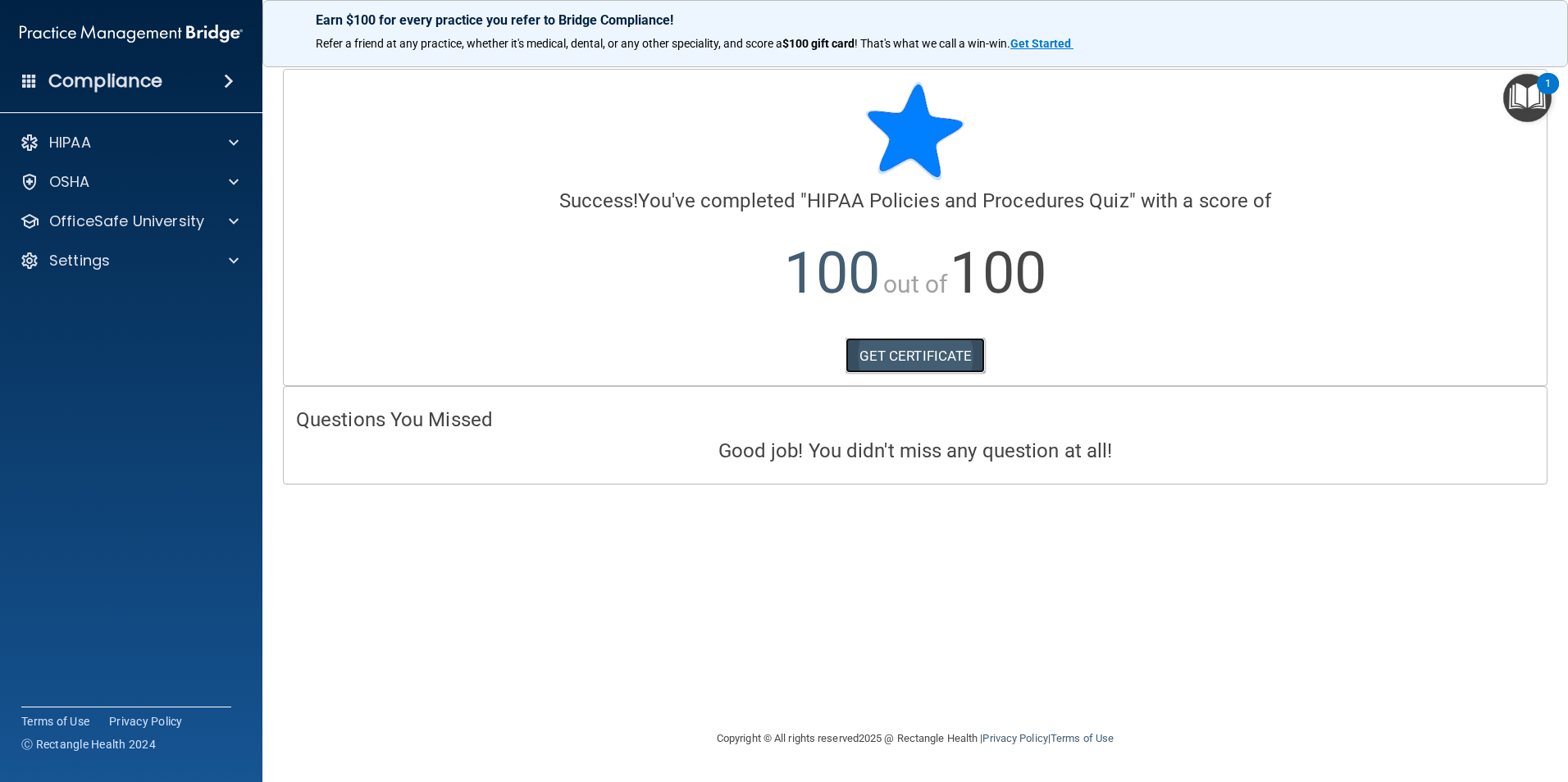
click at [898, 355] on link "GET CERTIFICATE" at bounding box center [916, 356] width 140 height 36
